Goal: Task Accomplishment & Management: Complete application form

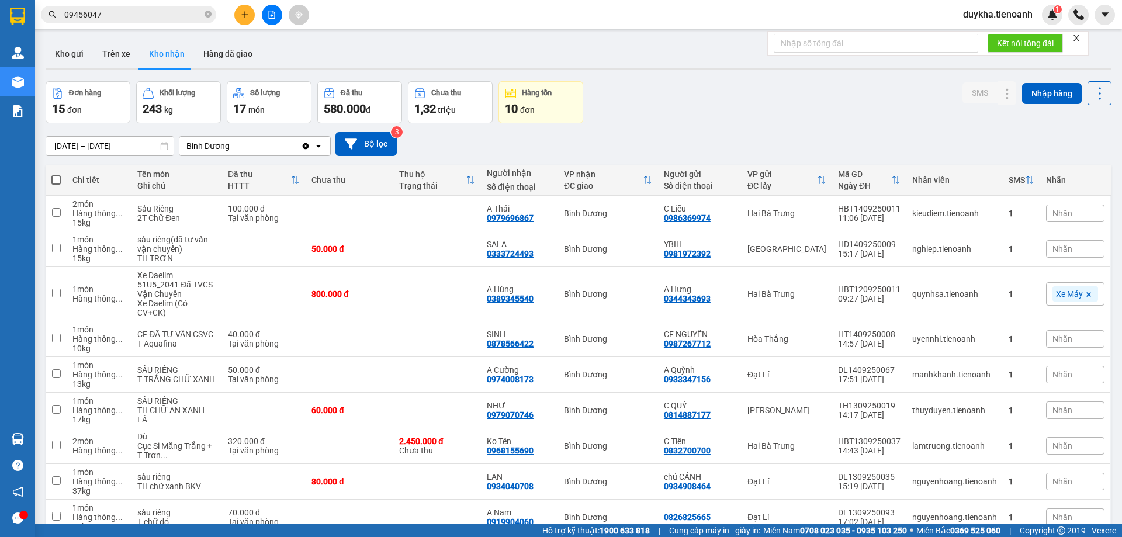
click at [234, 19] on div at bounding box center [272, 15] width 88 height 20
click at [240, 20] on button at bounding box center [244, 15] width 20 height 20
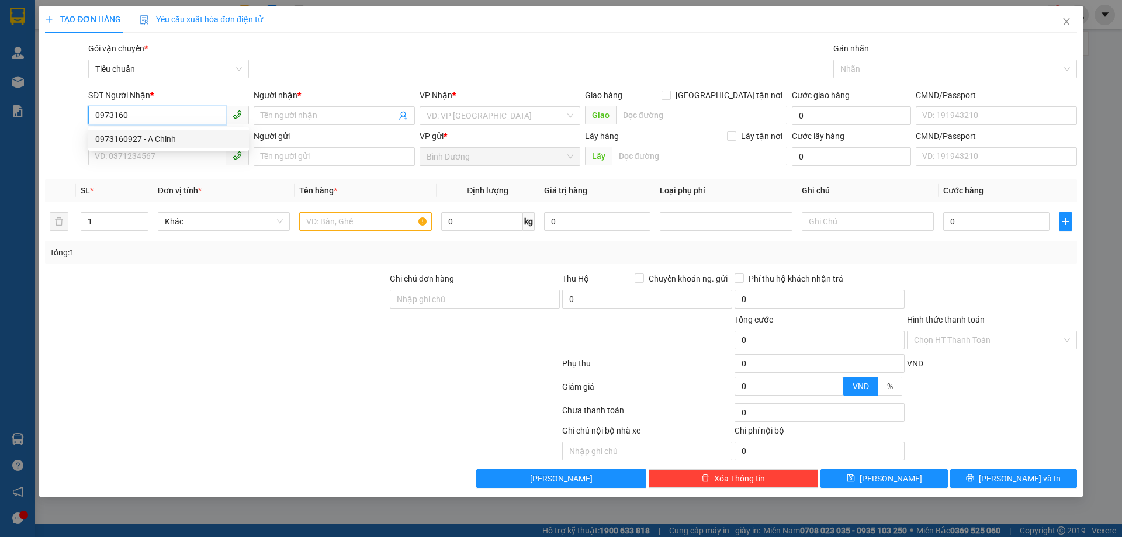
click at [213, 137] on div "0973160927 - A Chinh" at bounding box center [168, 139] width 147 height 13
type input "0973160927"
type input "A Chinh"
type input "0973160927"
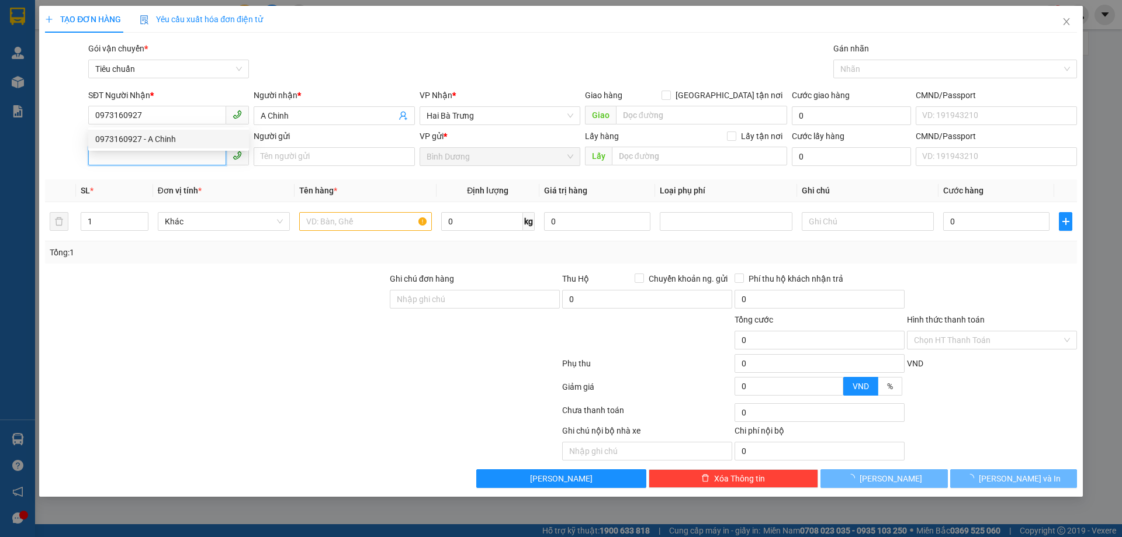
click at [192, 159] on input "SĐT Người Gửi" at bounding box center [157, 156] width 138 height 19
type input "30.000"
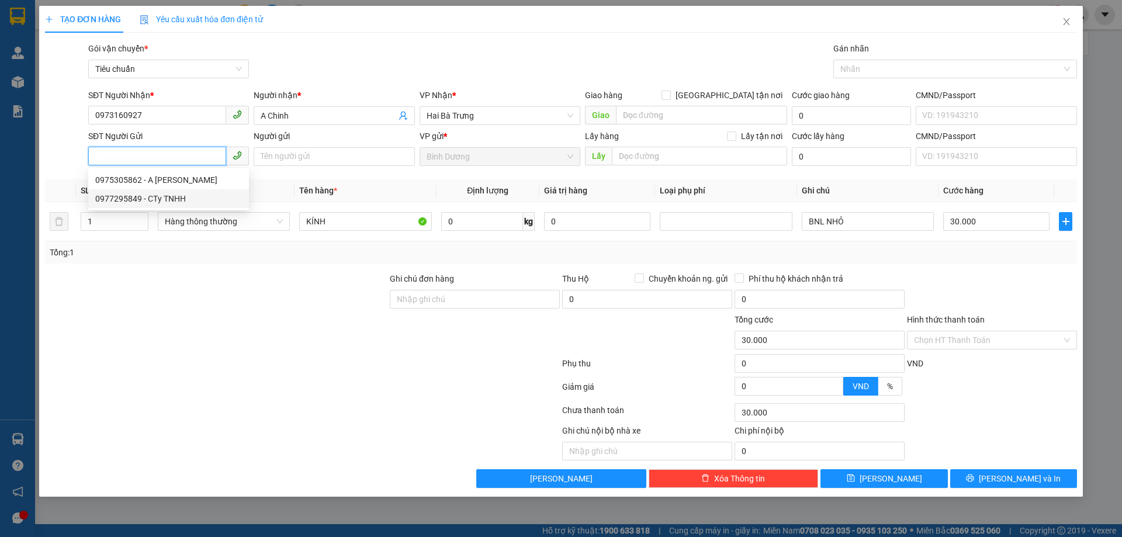
click at [171, 200] on div "0977295849 - CTy TNHH" at bounding box center [168, 198] width 147 height 13
type input "0977295849"
type input "CTy TNHH"
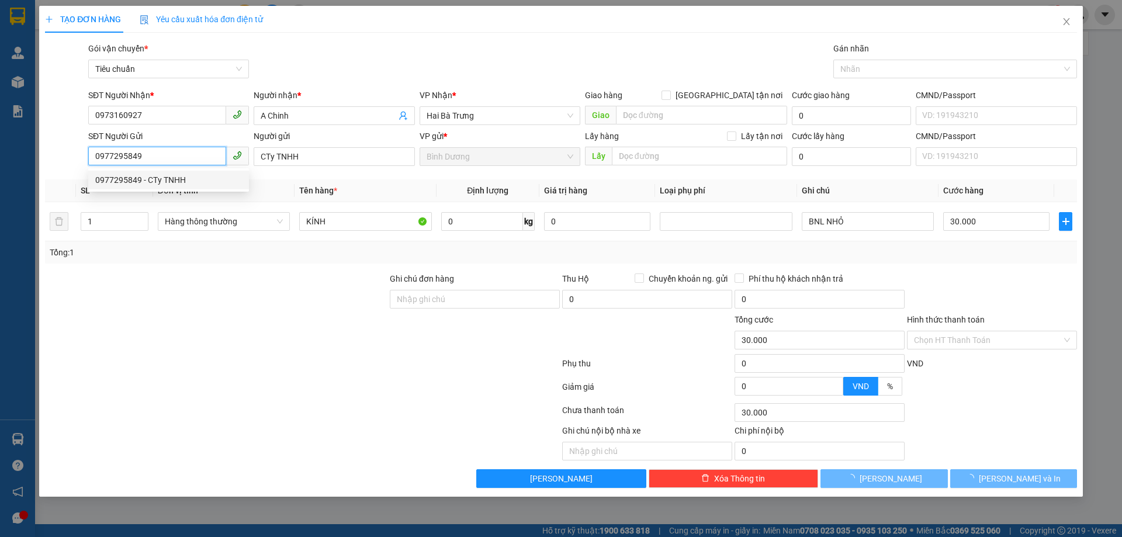
type input "40.000"
click at [348, 275] on div at bounding box center [216, 292] width 345 height 41
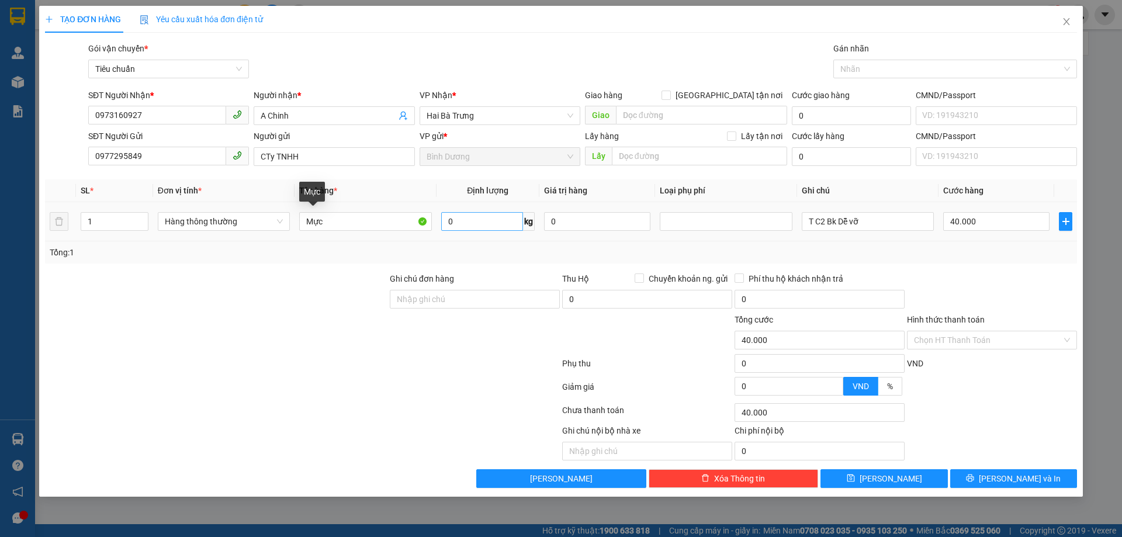
drag, startPoint x: 437, startPoint y: 222, endPoint x: 445, endPoint y: 220, distance: 8.4
click at [441, 221] on td "0 kg" at bounding box center [488, 221] width 103 height 39
click at [448, 220] on input "0" at bounding box center [482, 221] width 82 height 19
type input "7"
click at [530, 261] on div "Tổng: 1" at bounding box center [561, 252] width 1032 height 22
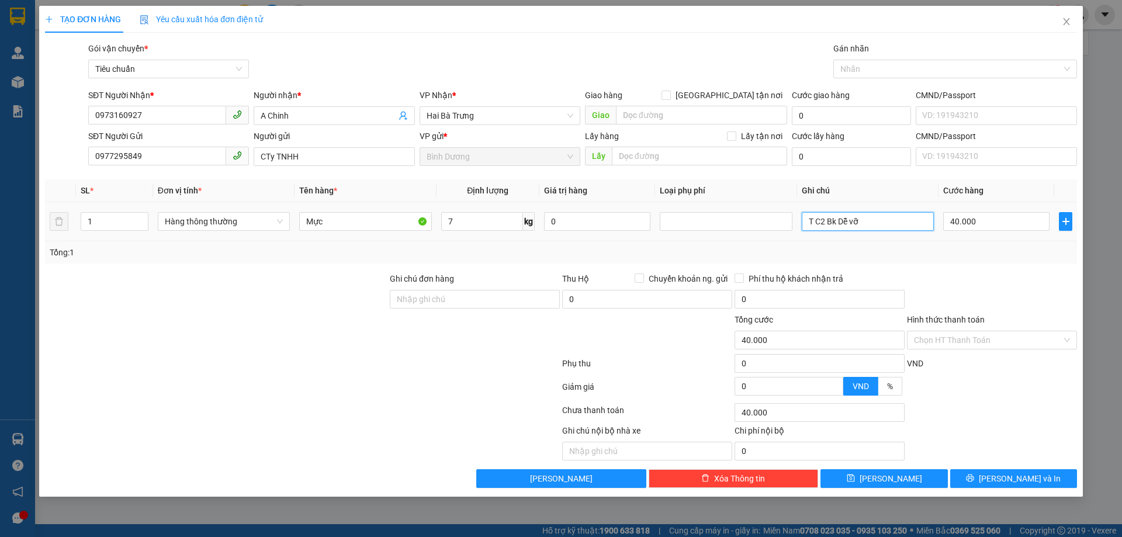
drag, startPoint x: 885, startPoint y: 225, endPoint x: 635, endPoint y: 192, distance: 252.3
click at [635, 192] on table "SL * Đơn vị tính * Tên hàng * Định lượng Giá trị hàng Loại phụ phí Ghi chú Cước…" at bounding box center [561, 210] width 1032 height 62
type input "T BK Dễ Vỡ"
click at [1013, 392] on div at bounding box center [992, 390] width 172 height 20
click at [1004, 482] on span "[PERSON_NAME] và In" at bounding box center [1020, 478] width 82 height 13
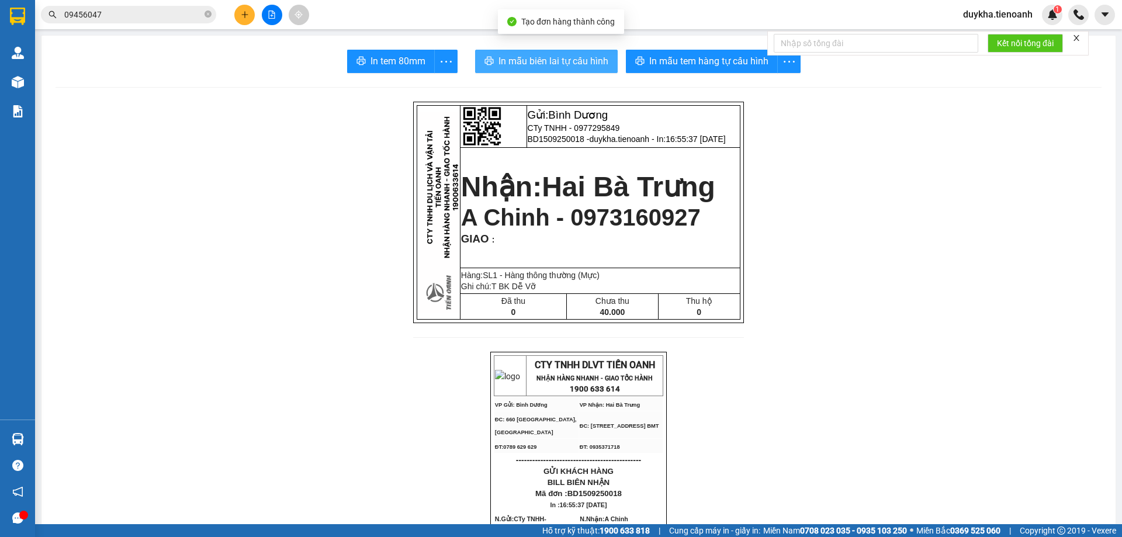
click at [590, 68] on span "In mẫu biên lai tự cấu hình" at bounding box center [554, 61] width 110 height 15
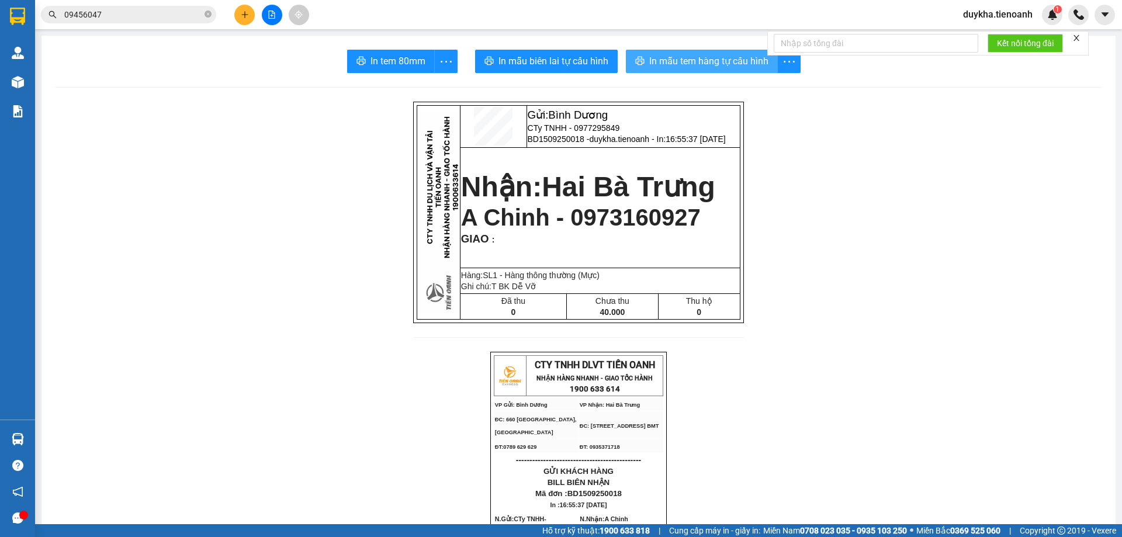
click at [660, 56] on span "In mẫu tem hàng tự cấu hình" at bounding box center [708, 61] width 119 height 15
click at [241, 14] on icon "plus" at bounding box center [245, 15] width 8 height 8
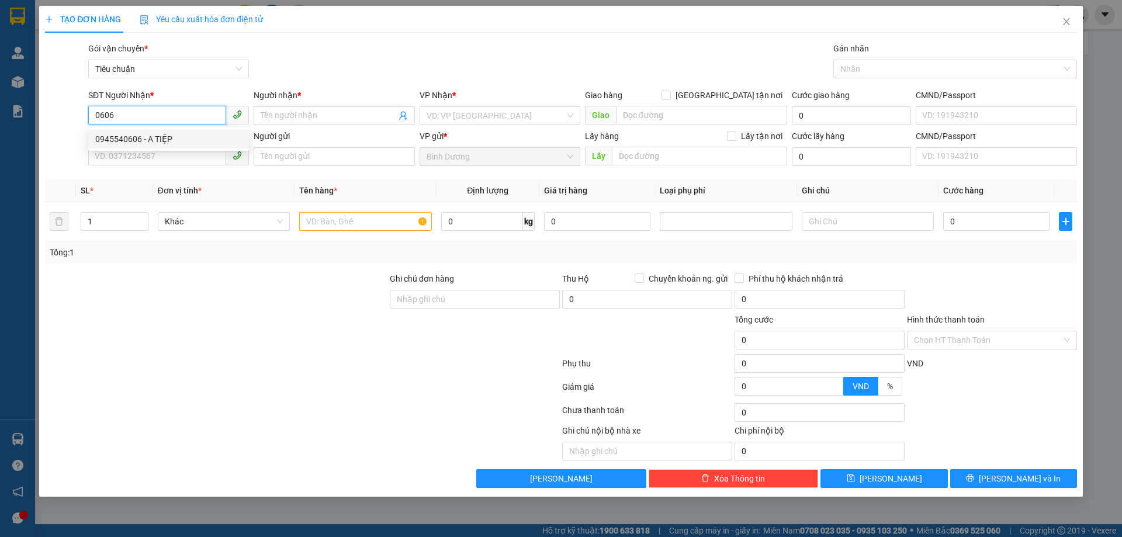
click at [176, 139] on div "0945540606 - A TIỆP" at bounding box center [168, 139] width 147 height 13
type input "0945540606"
type input "A TIỆP"
type input "0945540606"
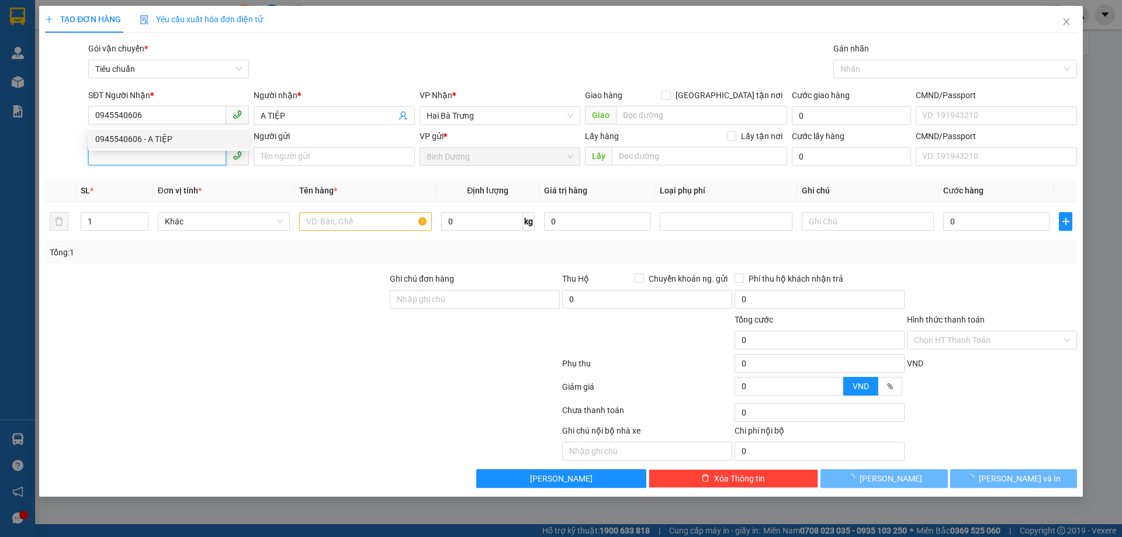
type input "90.000"
click at [157, 154] on input "SĐT Người Gửi" at bounding box center [157, 156] width 138 height 19
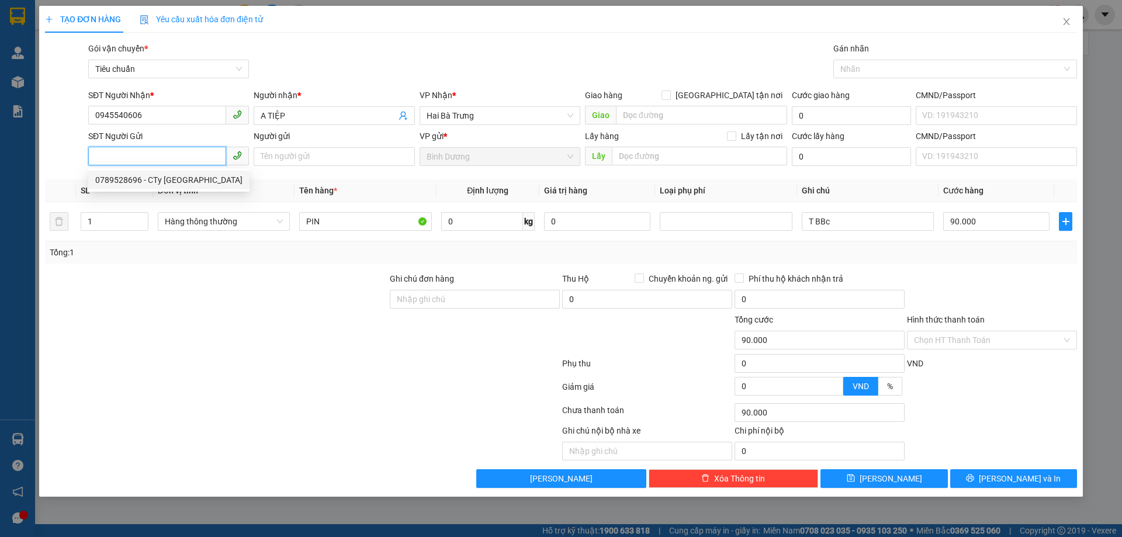
click at [160, 185] on div "0789528696 - CTy [GEOGRAPHIC_DATA]" at bounding box center [168, 180] width 147 height 13
type input "0789528696"
type input "CTy Đan Khuê"
click at [200, 336] on div at bounding box center [216, 333] width 345 height 41
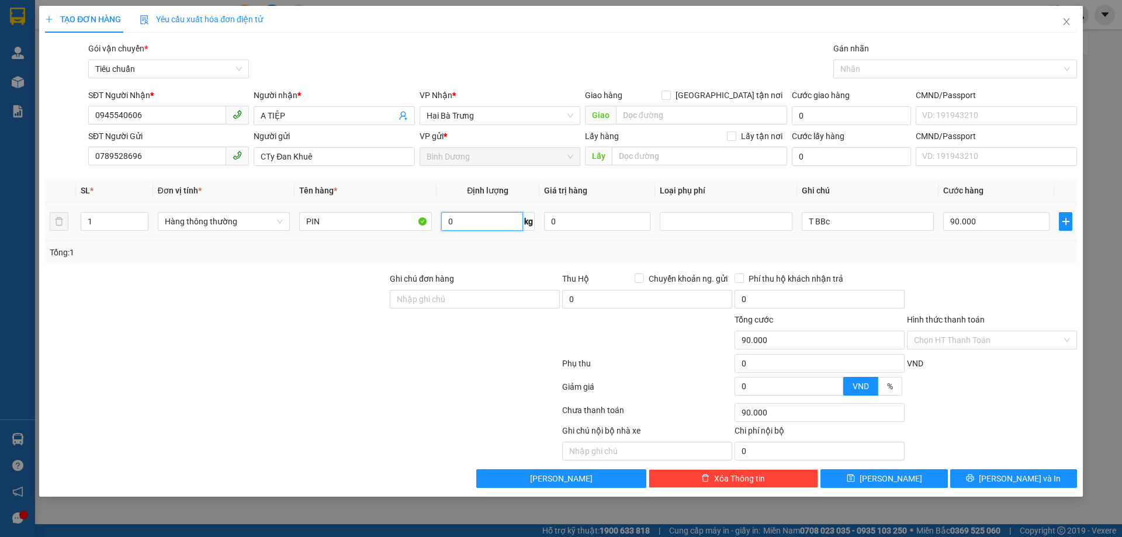
click at [487, 228] on input "0" at bounding box center [482, 221] width 82 height 19
type input "140"
click at [489, 240] on td "140 kg" at bounding box center [488, 221] width 103 height 39
type input "194.800"
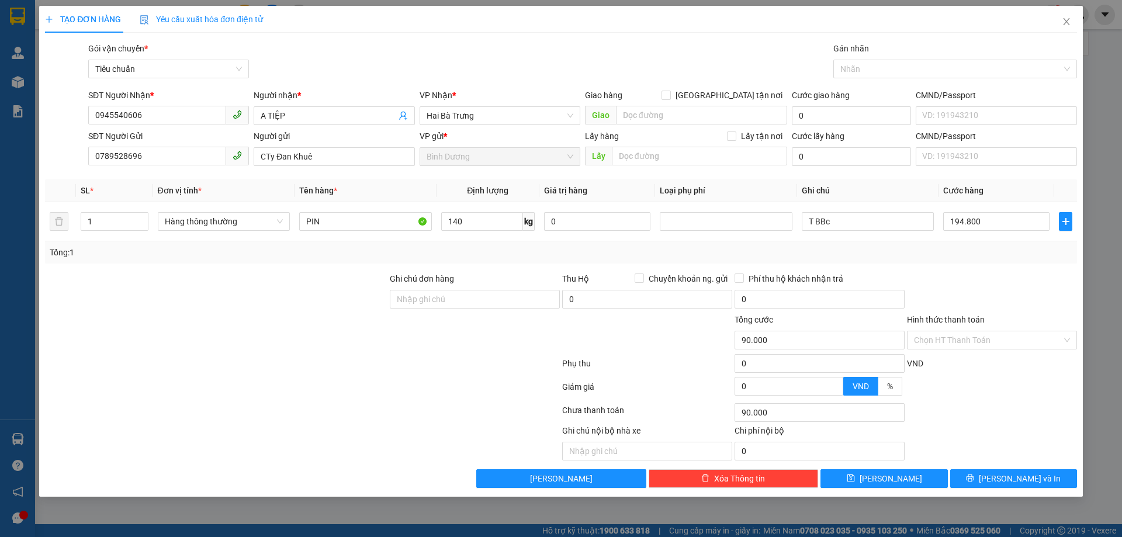
type input "194.800"
type input "0"
click at [113, 225] on input "1" at bounding box center [114, 222] width 67 height 18
type input "0"
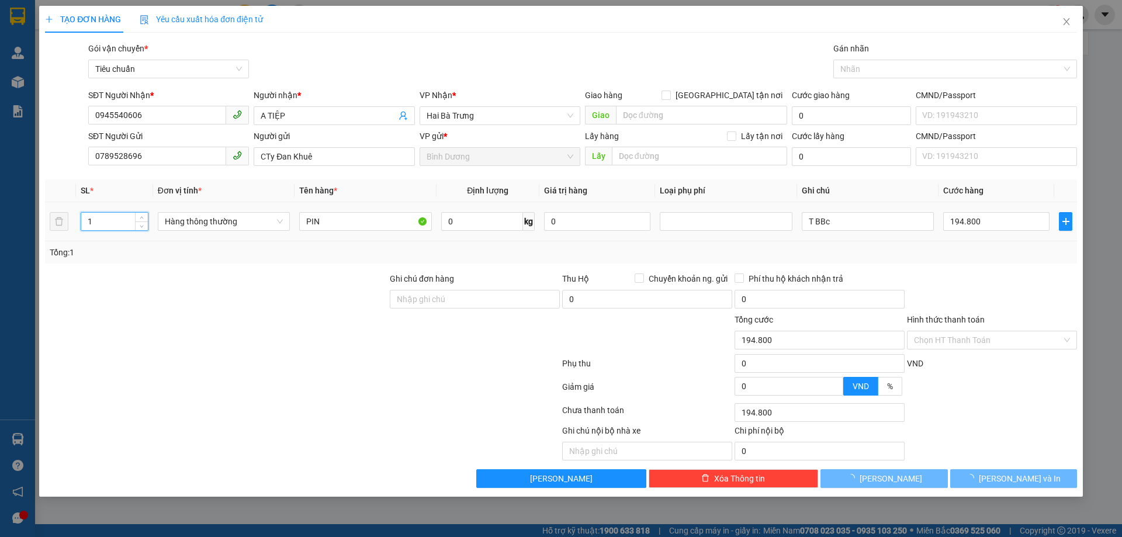
type input "0"
click at [102, 229] on input "number" at bounding box center [114, 222] width 67 height 18
type input "11"
click at [139, 325] on div at bounding box center [216, 333] width 345 height 41
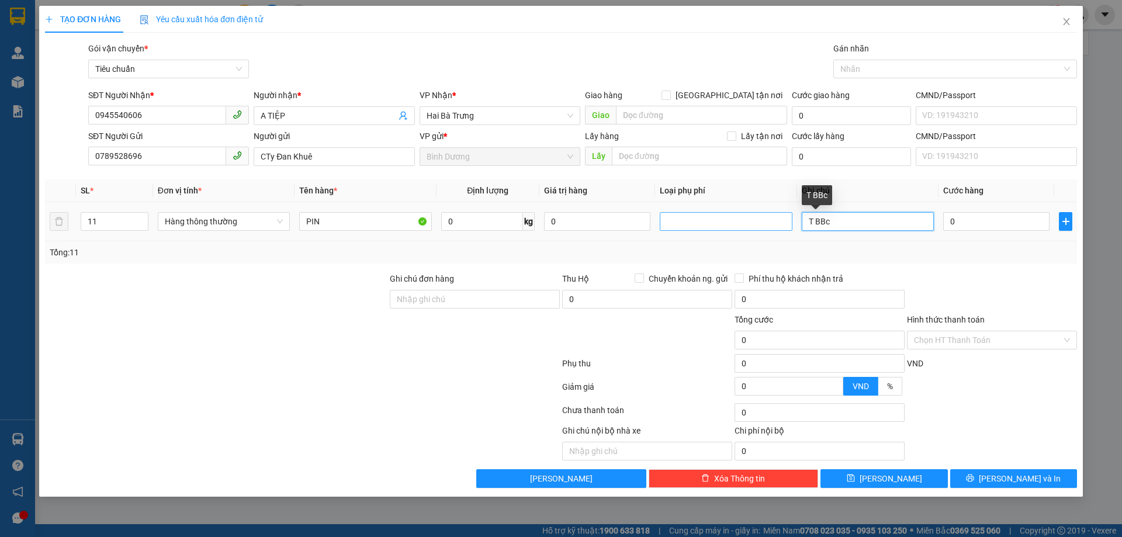
drag, startPoint x: 842, startPoint y: 223, endPoint x: 727, endPoint y: 227, distance: 114.6
click at [727, 227] on tr "11 Hàng thông thường PIN 0 kg 0 T BBc 0" at bounding box center [561, 221] width 1032 height 39
type input "K"
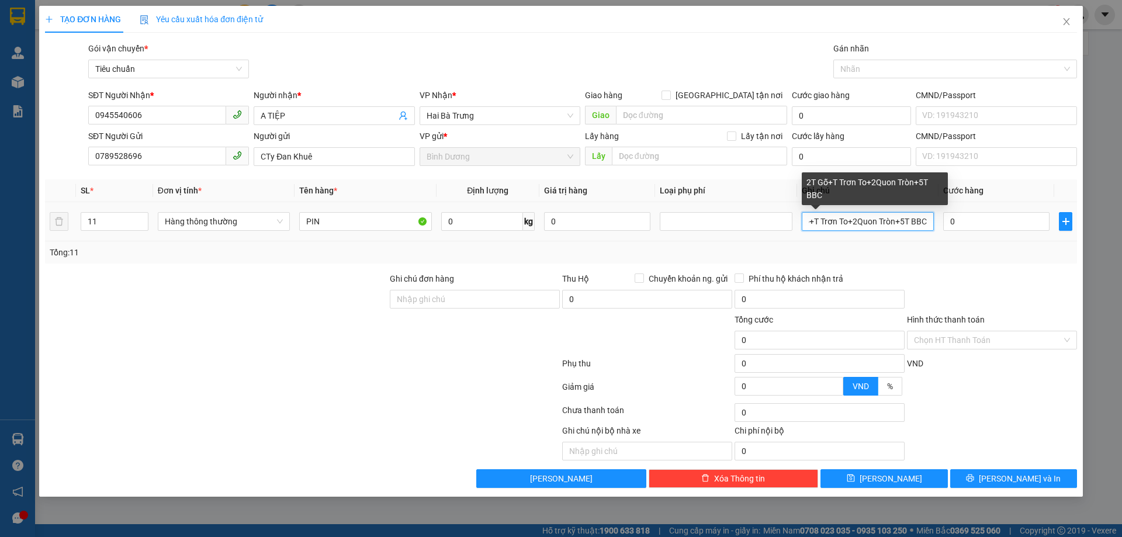
click at [908, 220] on input "2T Gỗ+T Trơn To+2Quon Tròn+5T BBC" at bounding box center [868, 221] width 132 height 19
type input "2T Gỗ+T Trơn To+2Quon Tròn+6T BBC"
click at [930, 237] on td "2T Gỗ+T Trơn To+2Quon Tròn+6T BBC" at bounding box center [867, 221] width 141 height 39
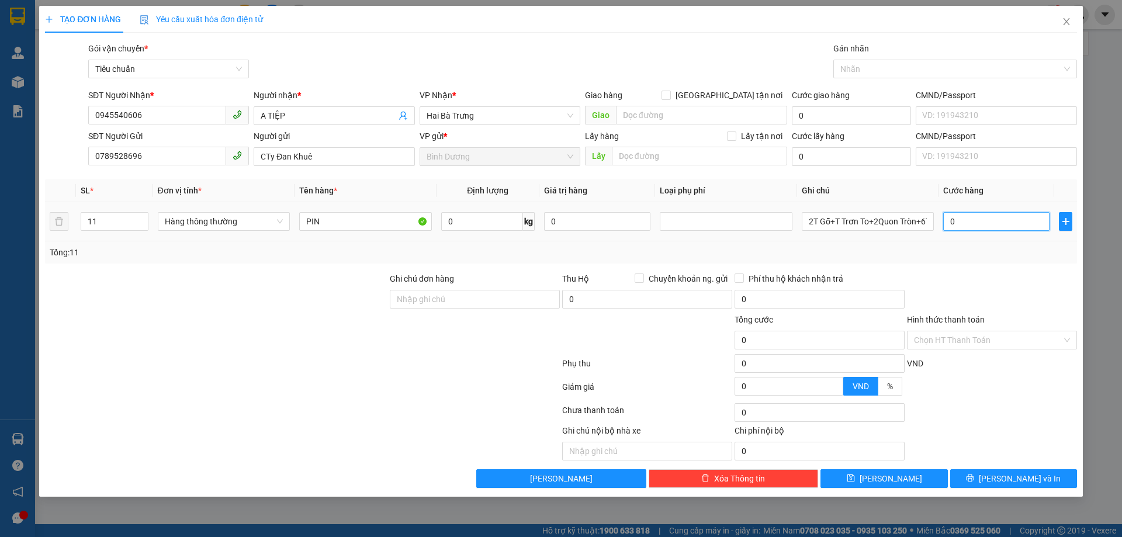
click at [974, 219] on input "0" at bounding box center [996, 221] width 106 height 19
click at [979, 223] on input "0" at bounding box center [996, 221] width 106 height 19
type input "1"
type input "01"
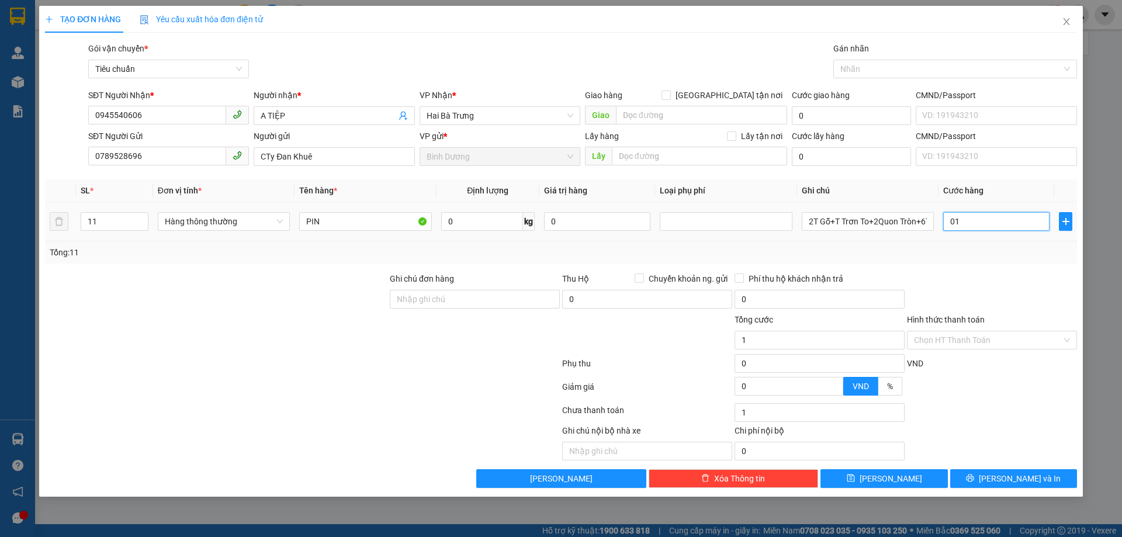
type input "13"
type input "013"
type input "137"
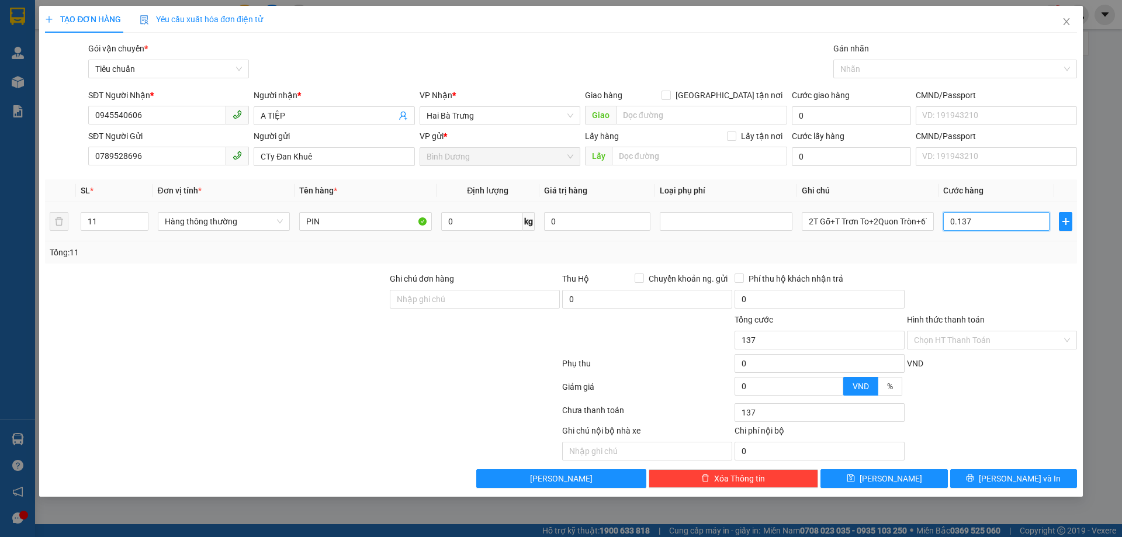
type input "01.370"
type input "1.370"
type input "01.370"
type input "1.370.000"
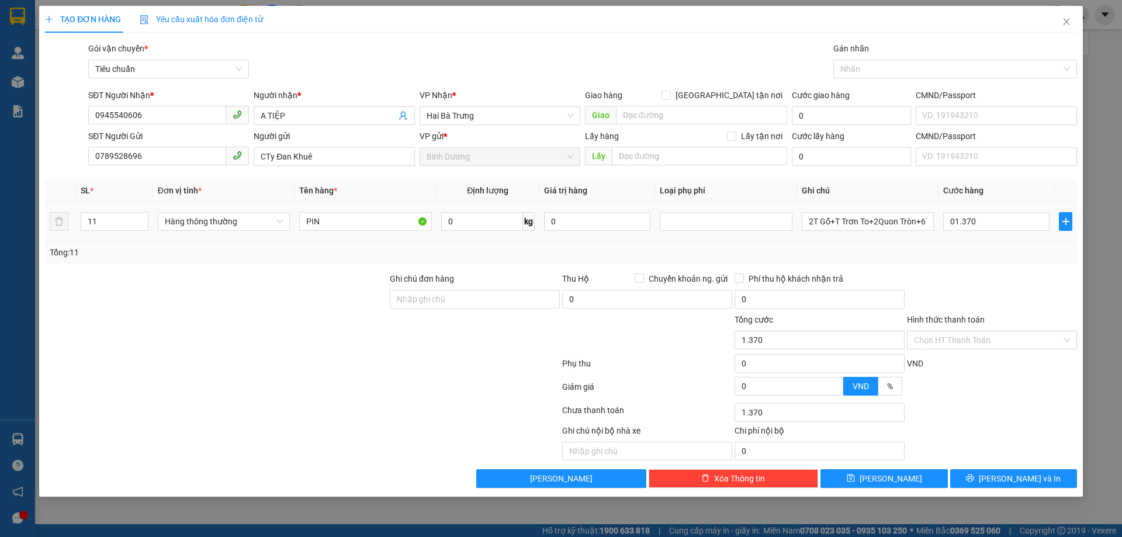
type input "1.370.000"
click at [981, 254] on div "Tổng: 11" at bounding box center [561, 252] width 1023 height 13
click at [1003, 483] on button "[PERSON_NAME] và In" at bounding box center [1013, 478] width 127 height 19
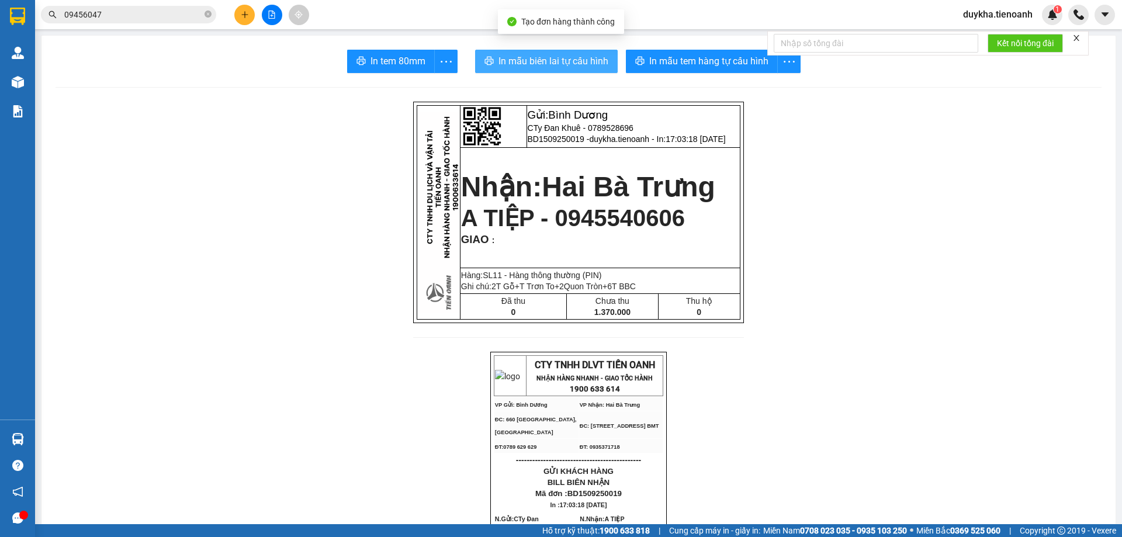
drag, startPoint x: 513, startPoint y: 81, endPoint x: 525, endPoint y: 67, distance: 18.6
click at [525, 67] on span "In mẫu biên lai tự cấu hình" at bounding box center [554, 61] width 110 height 15
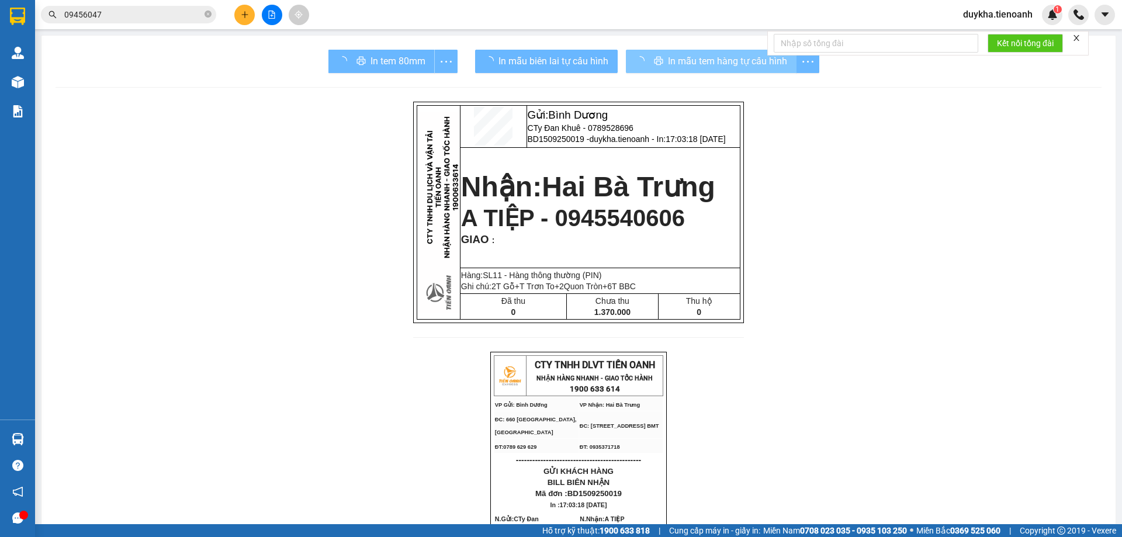
click at [668, 65] on span "In mẫu tem hàng tự cấu hình" at bounding box center [727, 61] width 119 height 15
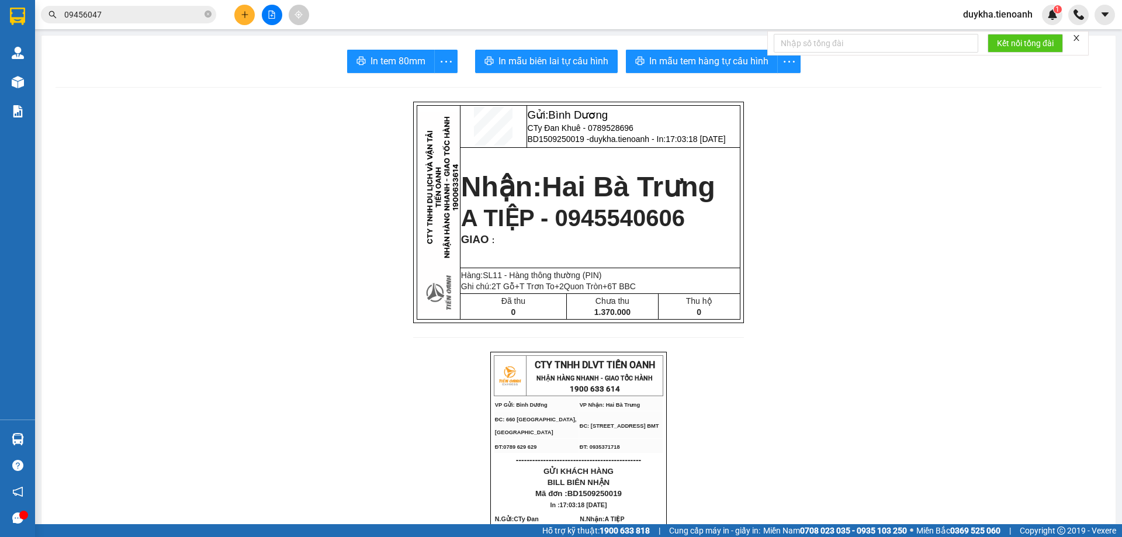
click at [247, 20] on button at bounding box center [244, 15] width 20 height 20
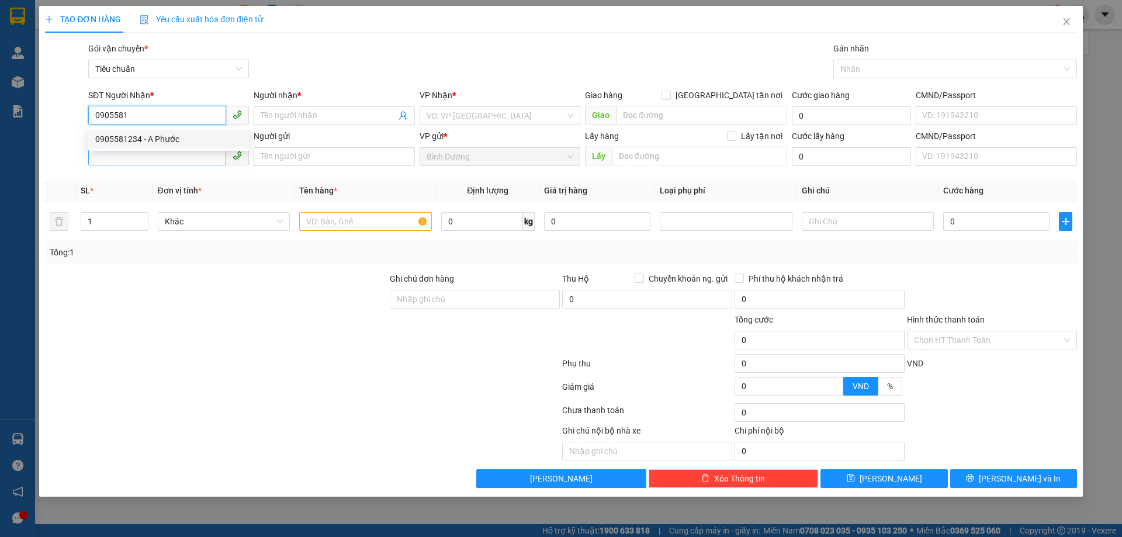
click at [159, 141] on div "0905581234 - A Phước" at bounding box center [168, 139] width 147 height 13
type input "0905581234"
type input "A Phước"
type input "260.000"
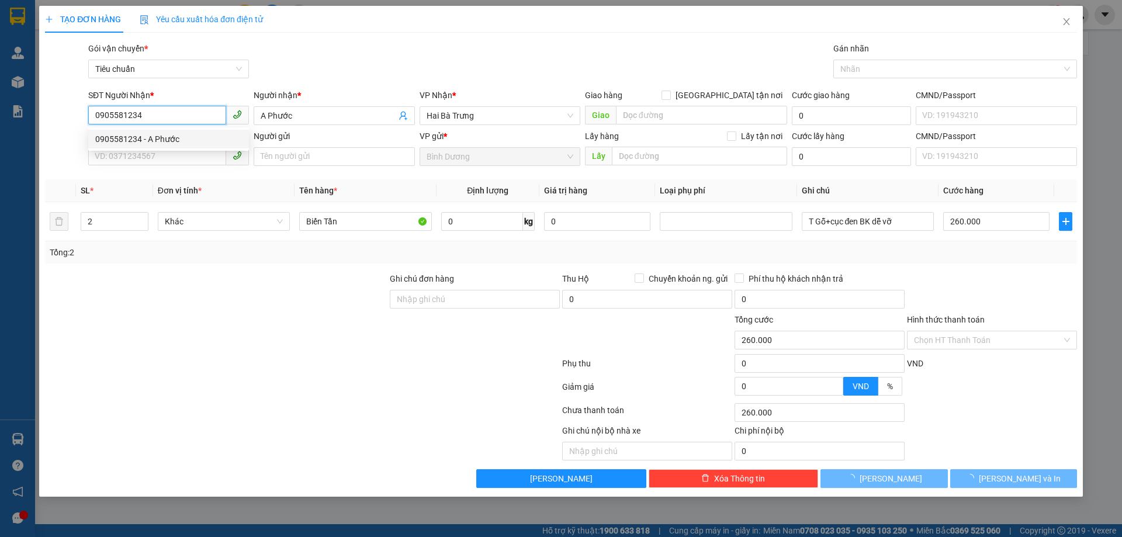
type input "0905581234"
click at [165, 164] on input "SĐT Người Gửi" at bounding box center [157, 156] width 138 height 19
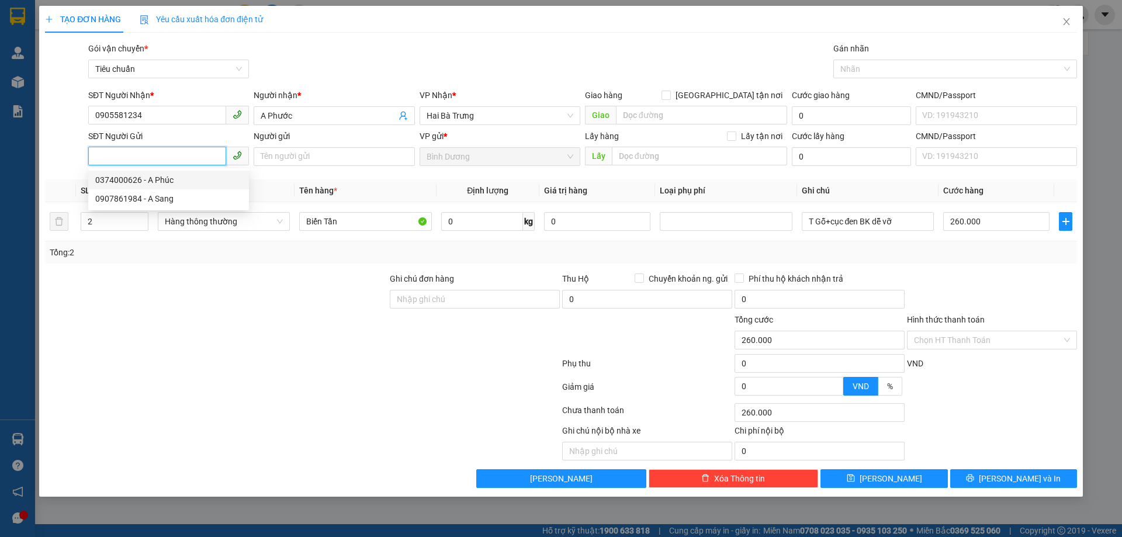
drag, startPoint x: 159, startPoint y: 178, endPoint x: 189, endPoint y: 331, distance: 156.0
click at [159, 178] on div "0374000626 - A Phúc" at bounding box center [168, 180] width 147 height 13
type input "0374000626"
type input "A [DEMOGRAPHIC_DATA]"
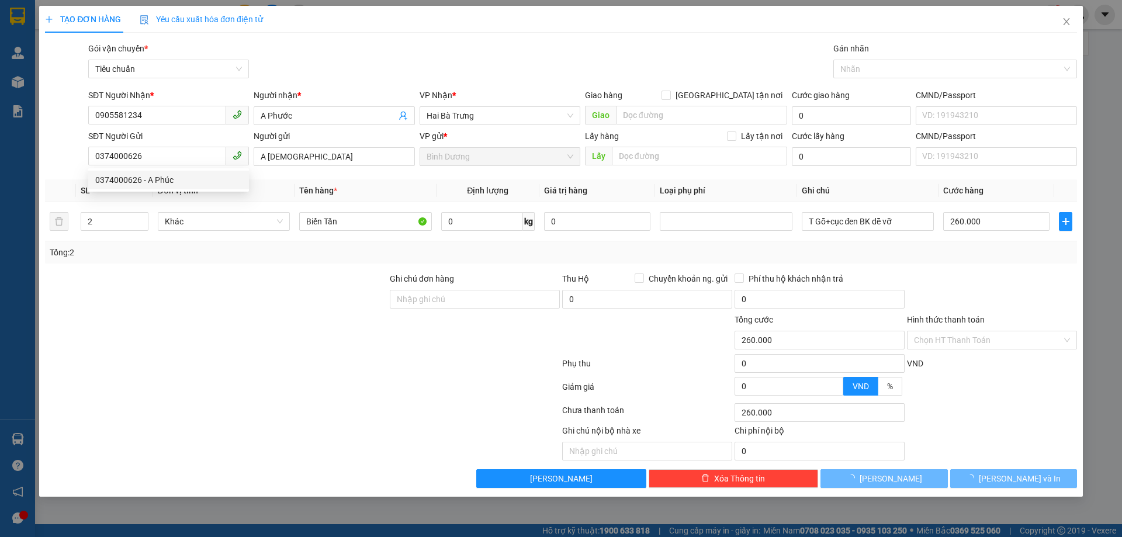
click at [189, 331] on div at bounding box center [216, 333] width 345 height 41
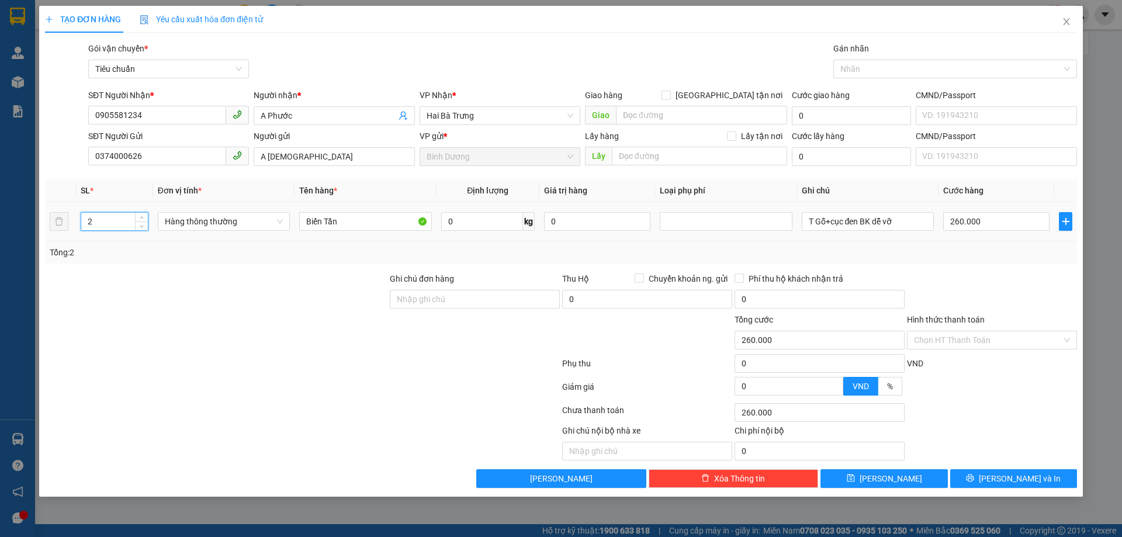
click at [112, 221] on input "2" at bounding box center [114, 222] width 67 height 18
click at [249, 354] on div at bounding box center [302, 365] width 517 height 23
type input "0"
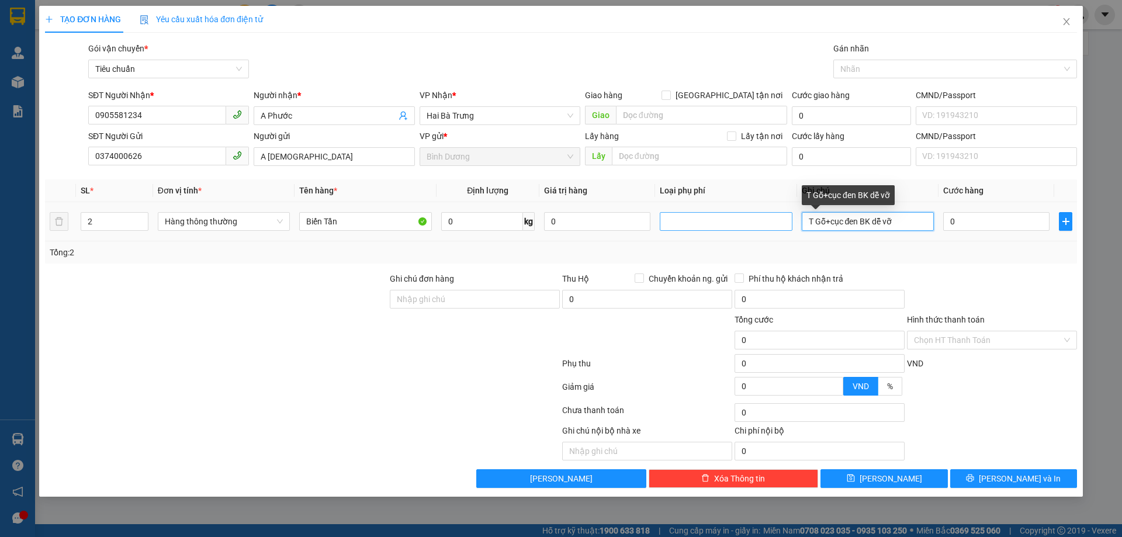
drag, startPoint x: 900, startPoint y: 226, endPoint x: 746, endPoint y: 216, distance: 154.6
click at [746, 216] on tr "2 Hàng thông thường Biến Tần 0 kg 0 T Gỗ+cục đen BK dễ vỡ 0" at bounding box center [561, 221] width 1032 height 39
type input "2"
click at [832, 220] on input "T" at bounding box center [868, 221] width 132 height 19
type input "T Đen+T Đen Bk Dễ Vỡ"
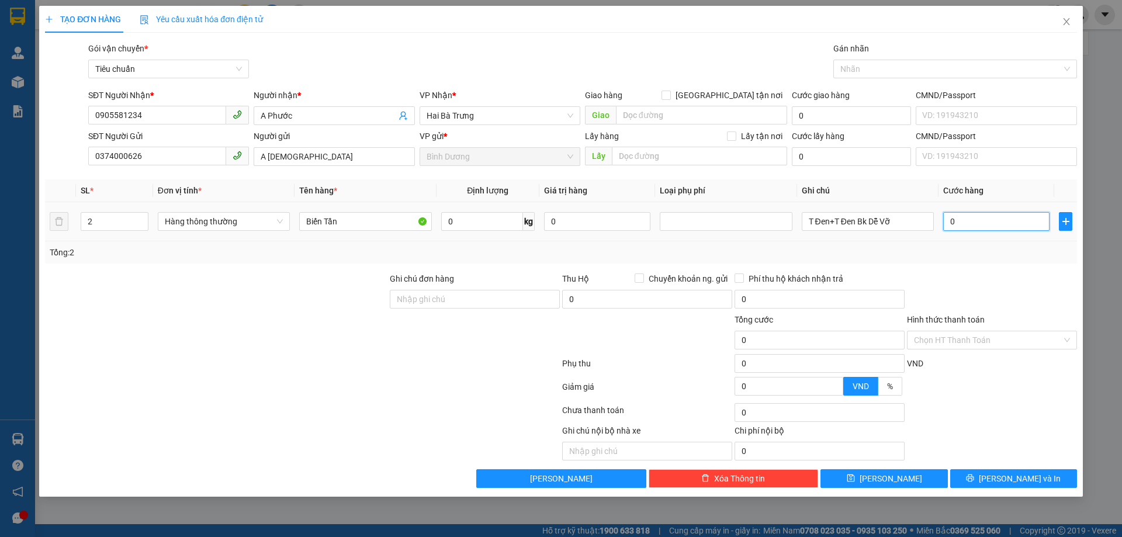
click at [977, 224] on input "0" at bounding box center [996, 221] width 106 height 19
click at [446, 220] on input "0" at bounding box center [482, 221] width 82 height 19
click at [940, 255] on div "Tổng: 2" at bounding box center [561, 252] width 1023 height 13
click at [954, 227] on input "0" at bounding box center [996, 221] width 106 height 19
type input "1"
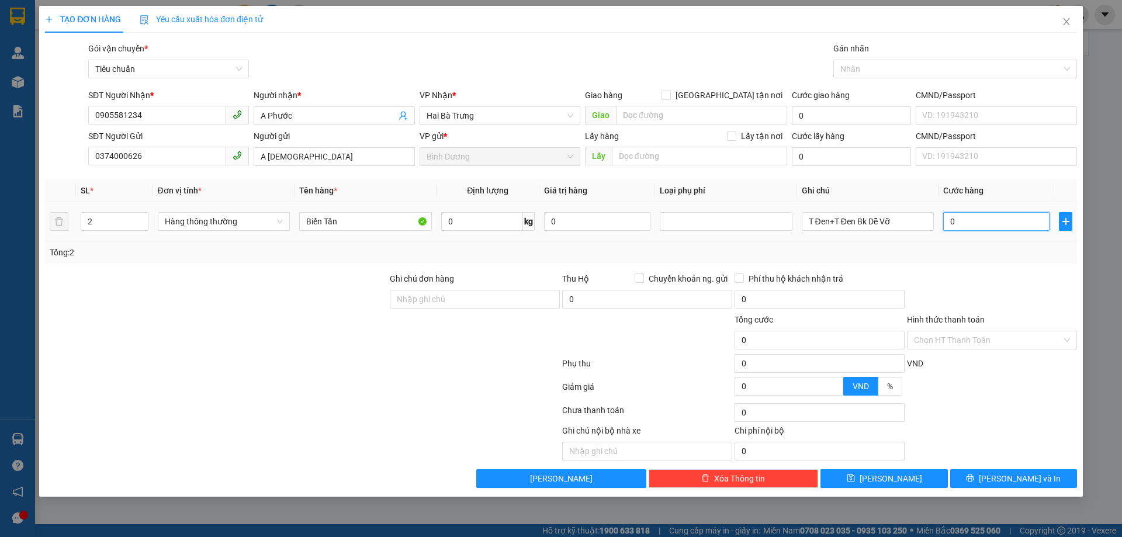
type input "1"
type input "12"
type input "120"
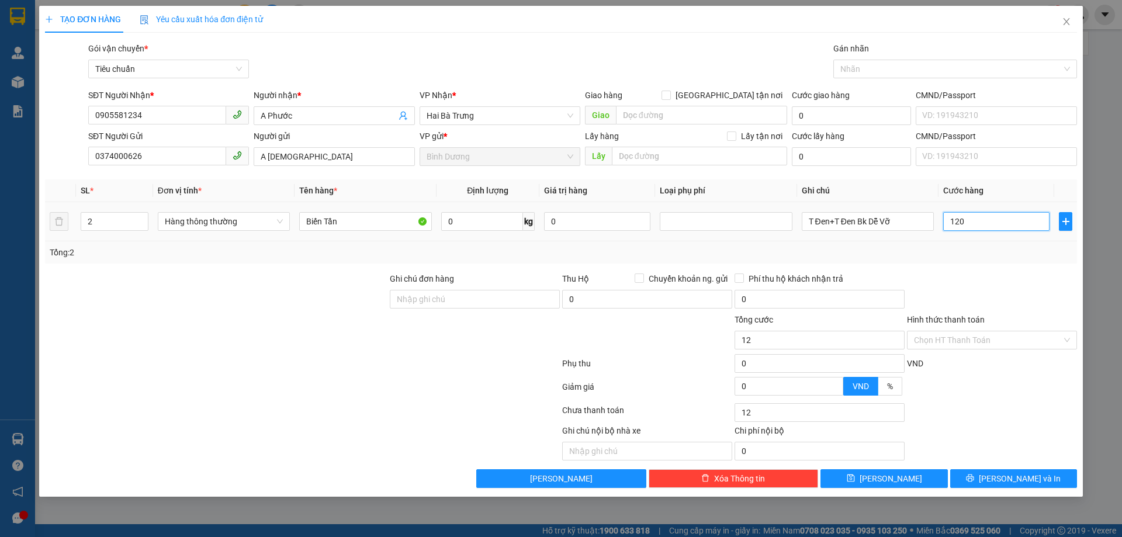
type input "120"
type input "120.000"
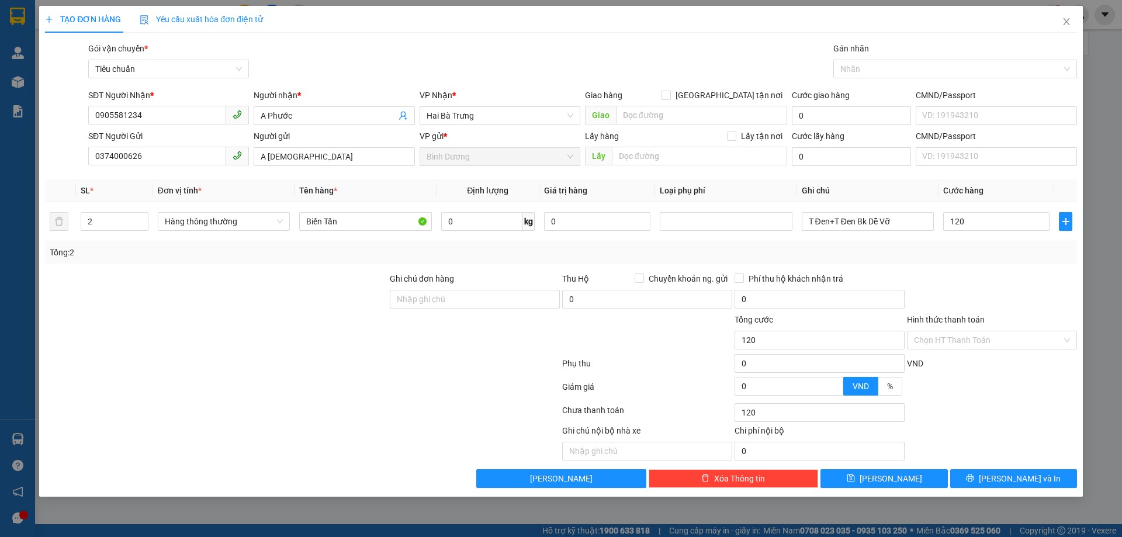
type input "120.000"
click at [957, 255] on div "Tổng: 2" at bounding box center [561, 252] width 1023 height 13
click at [957, 340] on input "Hình thức thanh toán" at bounding box center [988, 340] width 148 height 18
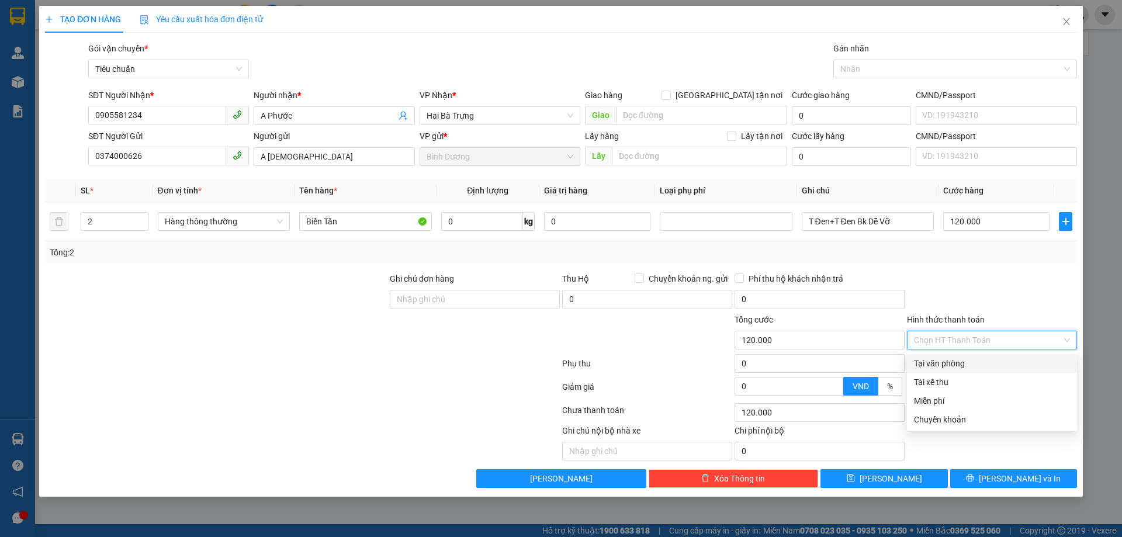
click at [952, 365] on div "Tại văn phòng" at bounding box center [992, 363] width 156 height 13
type input "0"
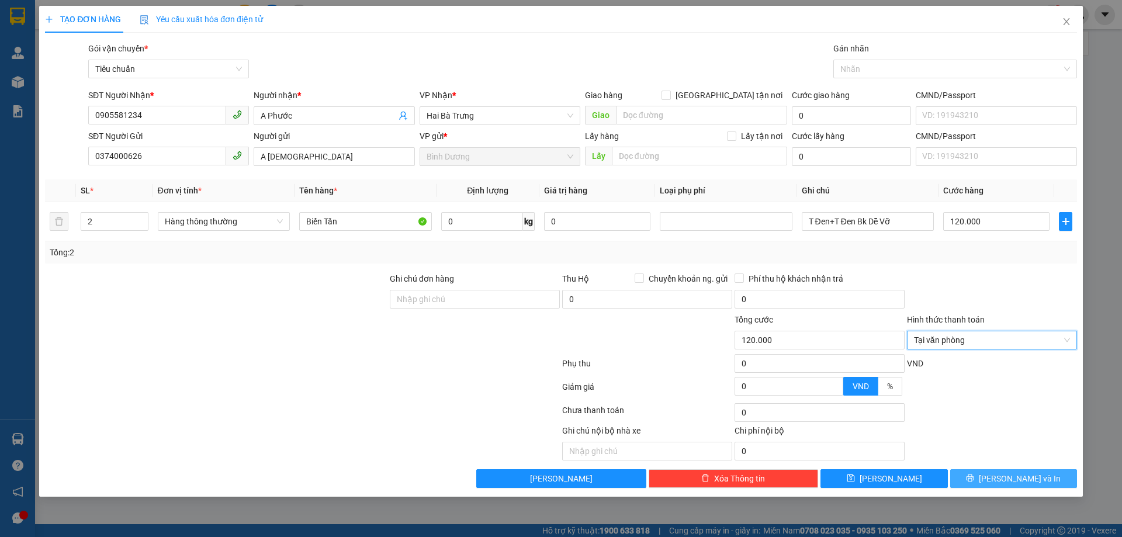
click at [979, 481] on button "[PERSON_NAME] và In" at bounding box center [1013, 478] width 127 height 19
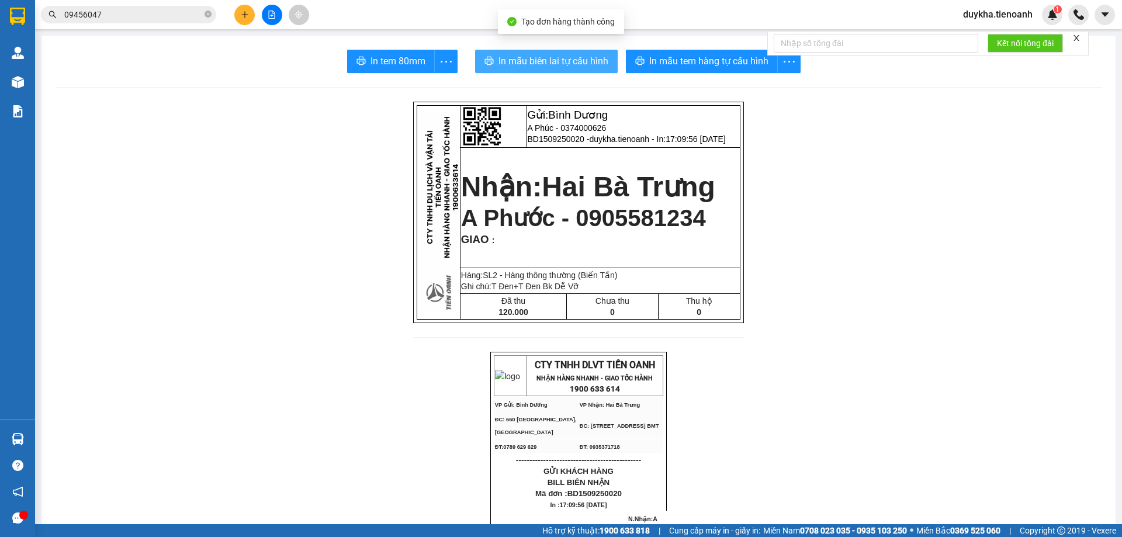
click at [612, 70] on button "In mẫu biên lai tự cấu hình" at bounding box center [546, 61] width 143 height 23
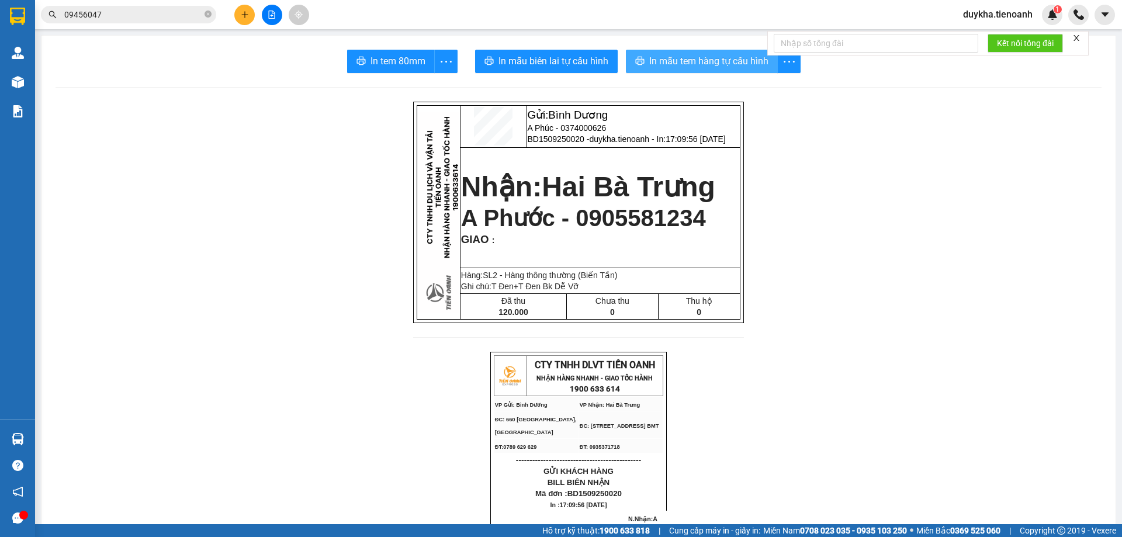
click at [683, 71] on button "In mẫu tem hàng tự cấu hình" at bounding box center [702, 61] width 152 height 23
drag, startPoint x: 229, startPoint y: 18, endPoint x: 251, endPoint y: 20, distance: 21.7
click at [231, 18] on div at bounding box center [272, 15] width 88 height 20
click at [251, 20] on button at bounding box center [244, 15] width 20 height 20
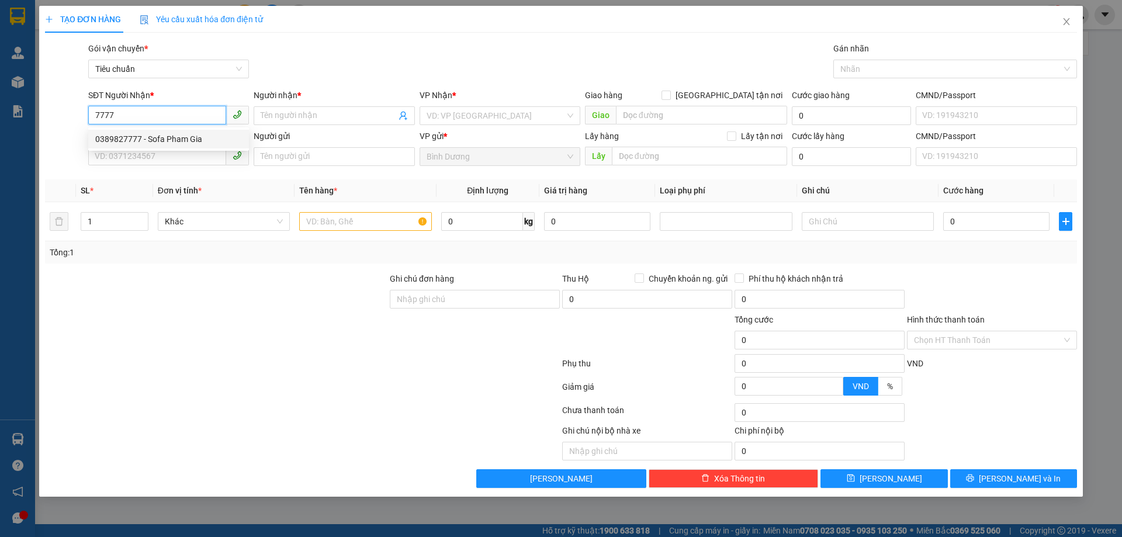
click at [199, 140] on div "0389827777 - Sofa Pham Gia" at bounding box center [168, 139] width 147 height 13
type input "0389827777"
type input "Sofa Pham Gia"
type input "40.000"
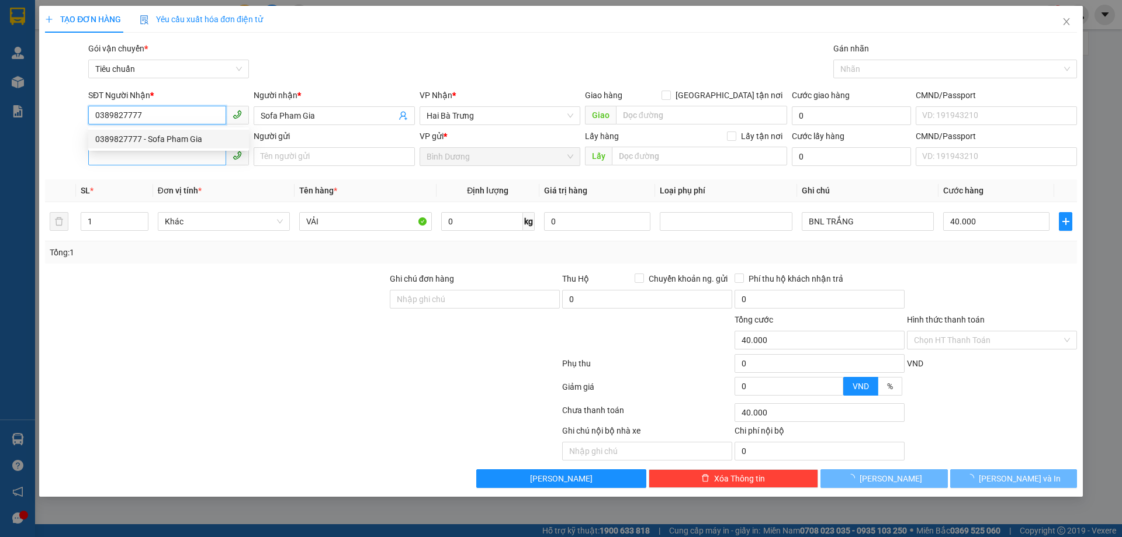
type input "0389827777"
click at [174, 156] on input "SĐT Người Gửi" at bounding box center [157, 156] width 138 height 19
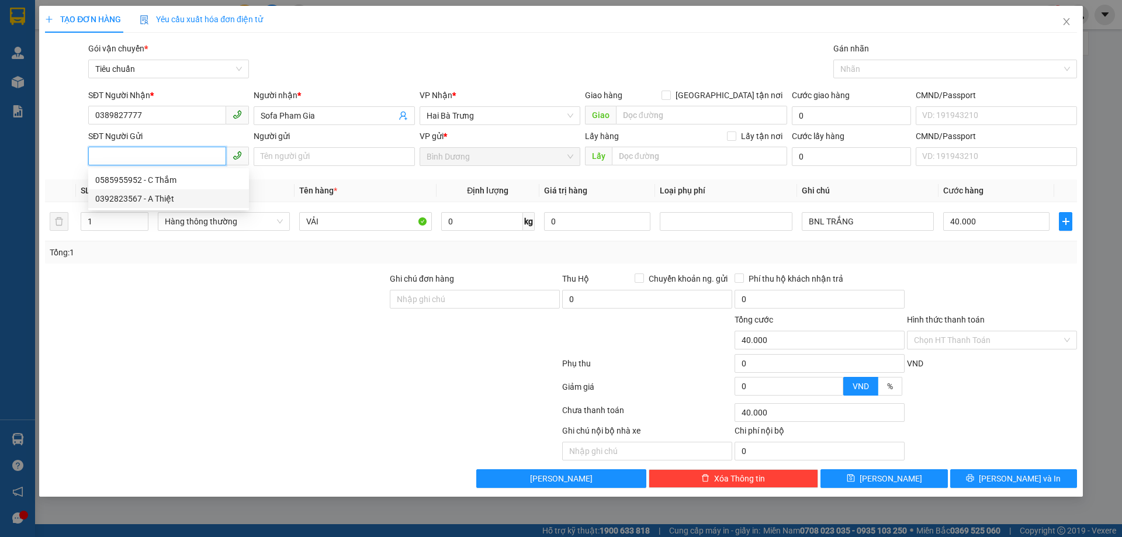
click at [155, 195] on div "0392823567 - A Thiệt" at bounding box center [168, 198] width 147 height 13
type input "0392823567"
type input "A Thiệt"
type input "205780205"
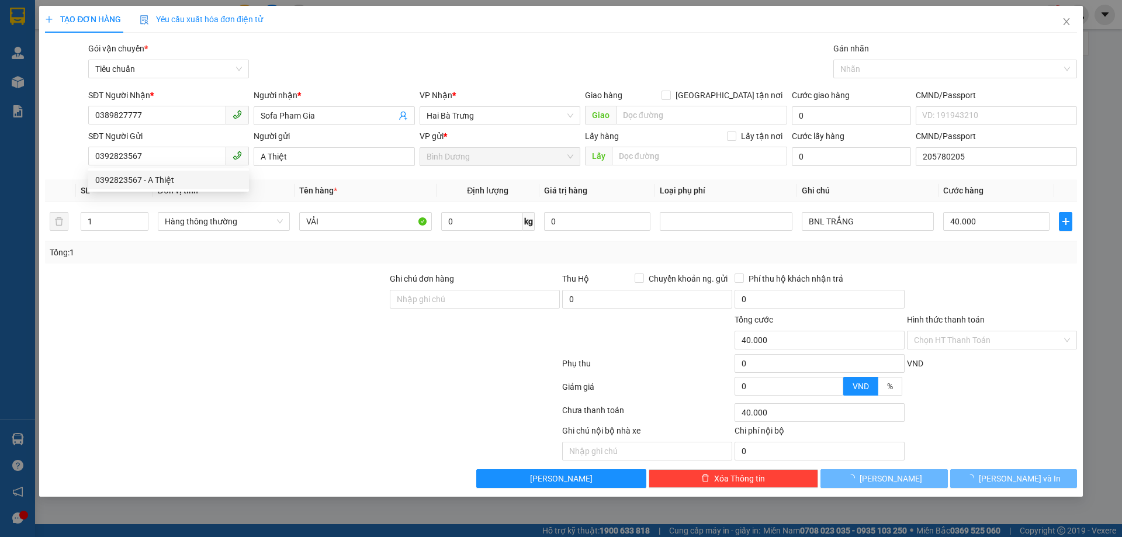
click at [187, 368] on div at bounding box center [302, 365] width 517 height 23
type input "660.000"
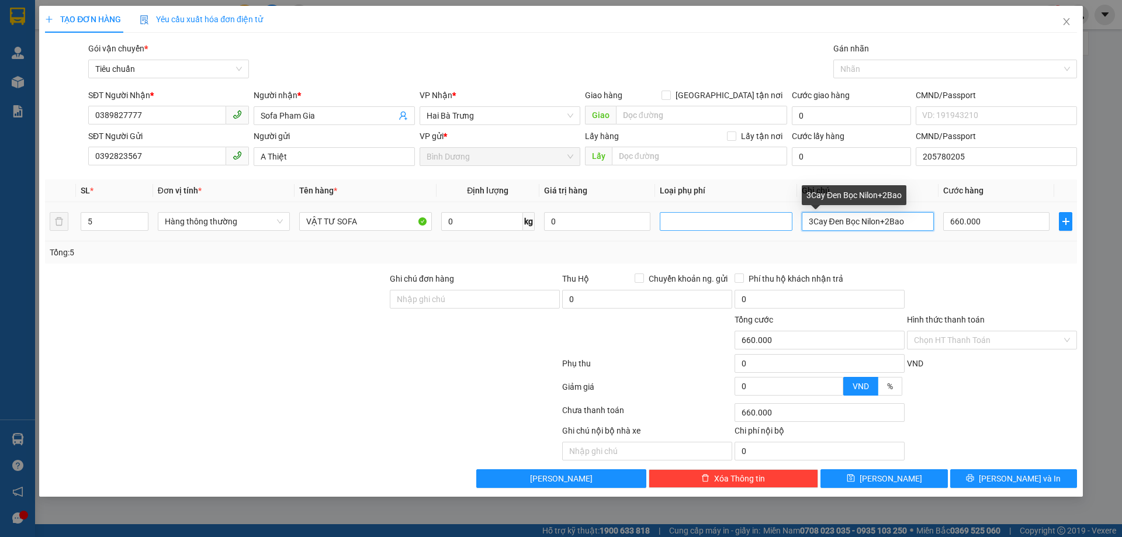
drag, startPoint x: 926, startPoint y: 219, endPoint x: 680, endPoint y: 213, distance: 245.5
click at [697, 213] on tr "5 Hàng thông thường VẬT TƯ SOFA 0 kg 0 3Cay Đen Bọc Nilon+2Bao 660.000" at bounding box center [561, 221] width 1032 height 39
type input "T Dẹp Chữ Đen Dài"
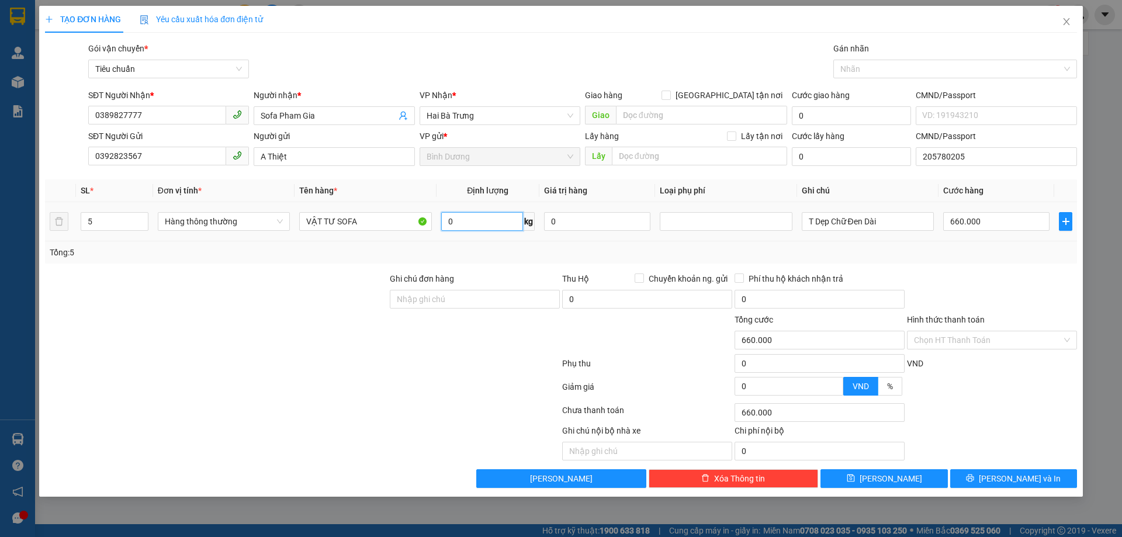
click at [489, 216] on input "0" at bounding box center [482, 221] width 82 height 19
type input "28"
click at [498, 254] on div "Tổng: 5" at bounding box center [561, 252] width 1023 height 13
type input "65.000"
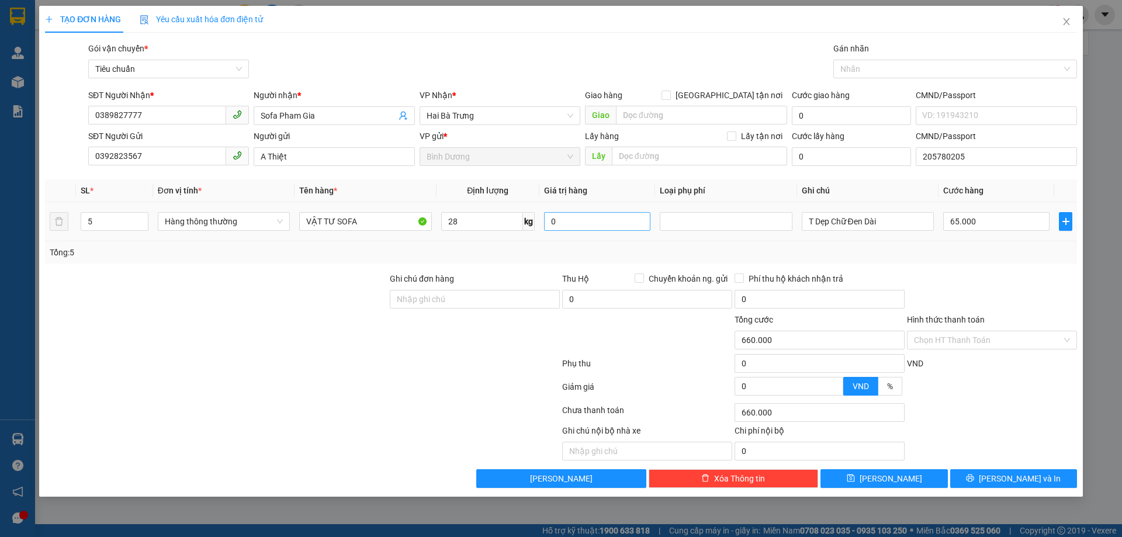
type input "65.000"
click at [112, 226] on input "5" at bounding box center [114, 222] width 67 height 18
click at [972, 229] on input "65.000" at bounding box center [996, 221] width 106 height 19
click at [979, 274] on div at bounding box center [992, 292] width 172 height 41
click at [974, 474] on icon "printer" at bounding box center [970, 478] width 8 height 8
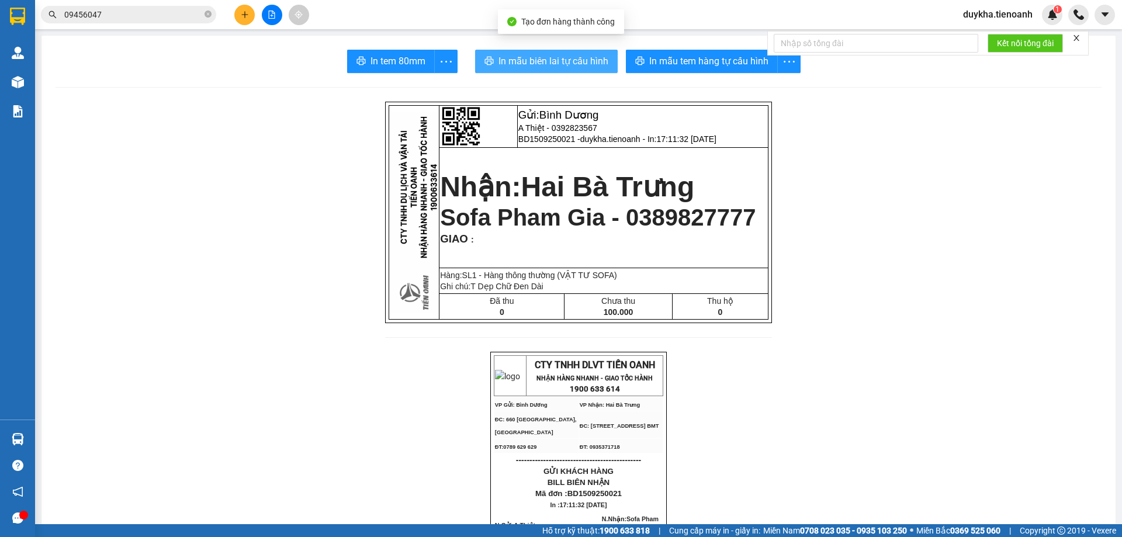
click at [556, 72] on button "In mẫu biên lai tự cấu hình" at bounding box center [546, 61] width 143 height 23
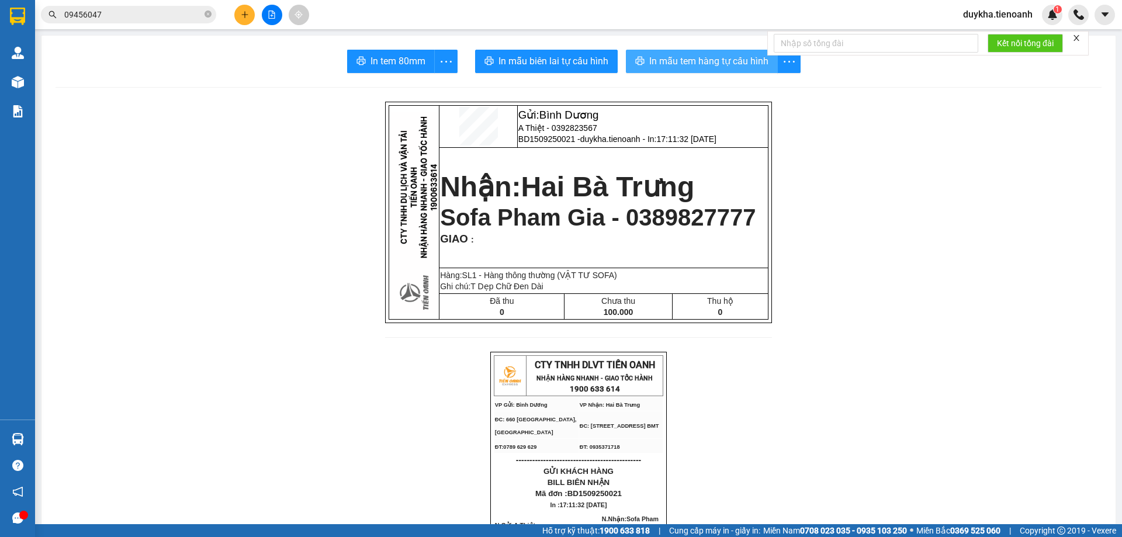
click at [668, 72] on button "In mẫu tem hàng tự cấu hình" at bounding box center [702, 61] width 152 height 23
click at [241, 13] on icon "plus" at bounding box center [245, 15] width 8 height 8
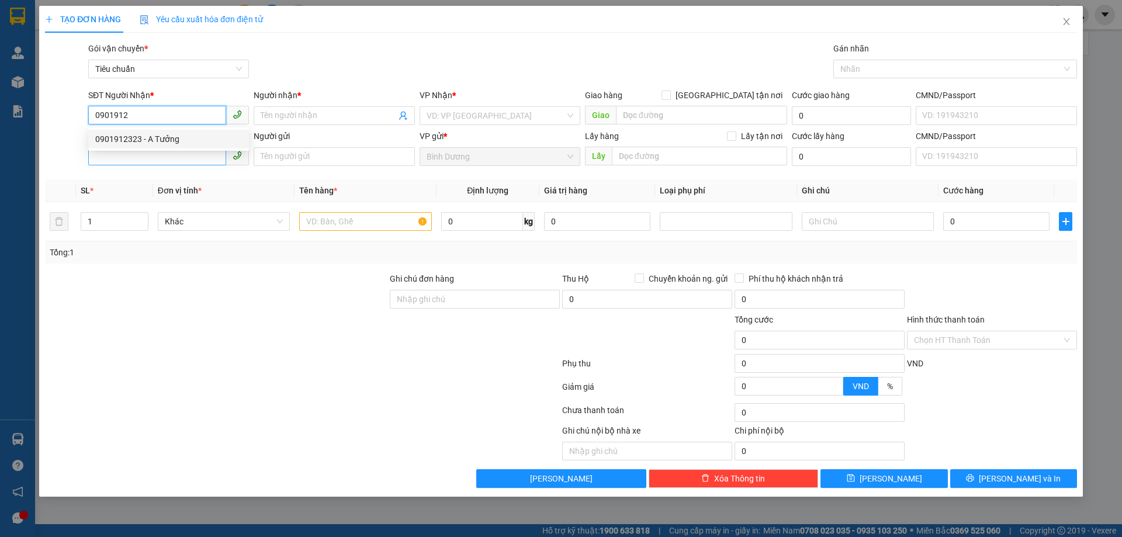
drag, startPoint x: 137, startPoint y: 139, endPoint x: 146, endPoint y: 156, distance: 19.6
click at [137, 139] on div "0901912323 - A Tưởng" at bounding box center [168, 139] width 147 height 13
type input "0901912323"
type input "A Tưởng"
type input "2.100.000"
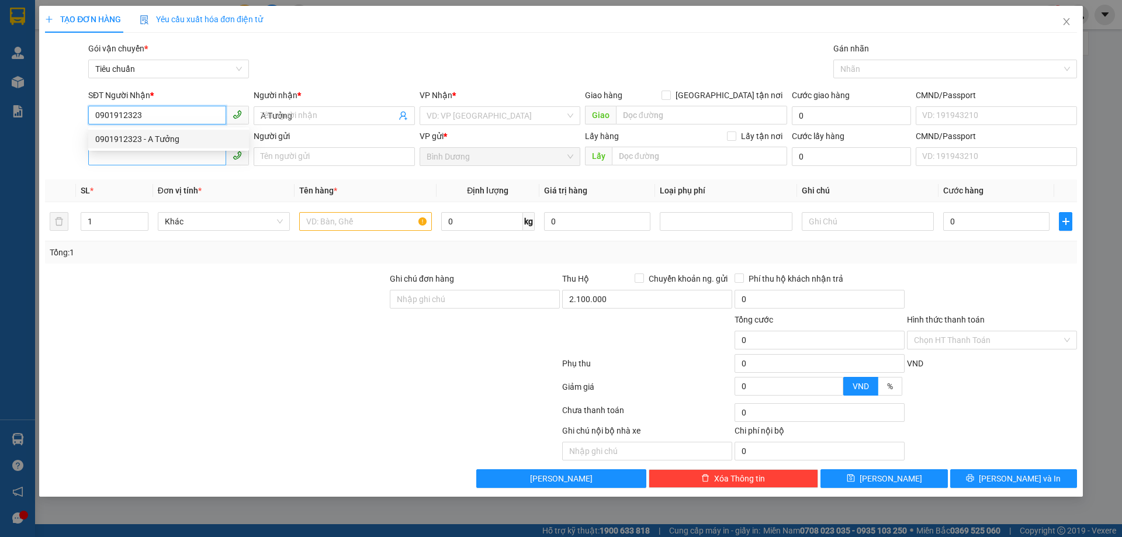
type input "0901912323"
click at [144, 159] on input "SĐT Người Gửi" at bounding box center [157, 156] width 138 height 19
type input "150.000"
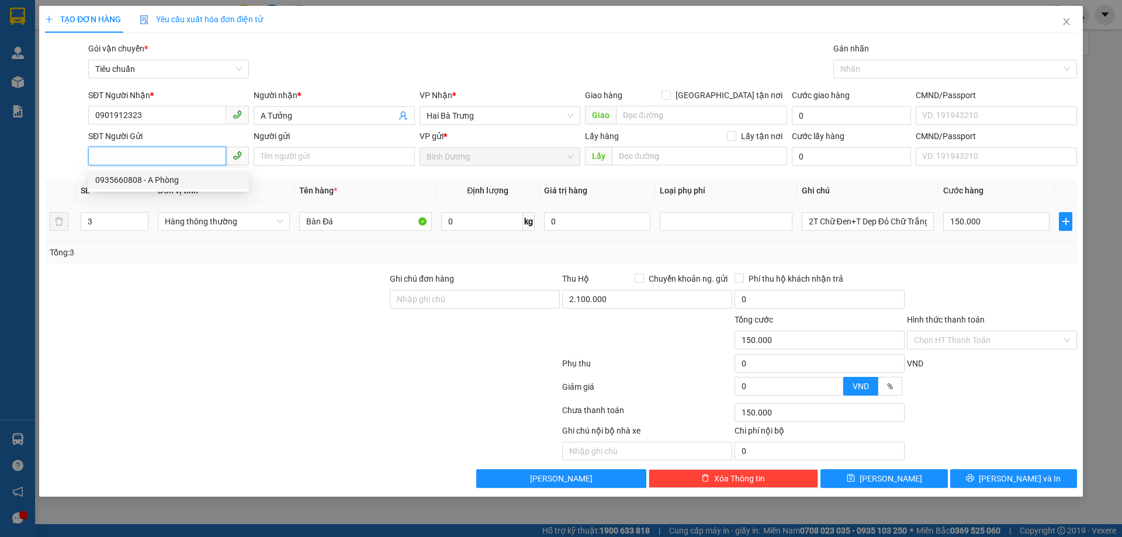
click at [141, 184] on div "0935660808 - A Phòng" at bounding box center [168, 180] width 147 height 13
type input "0935660808"
type input "A Phòng"
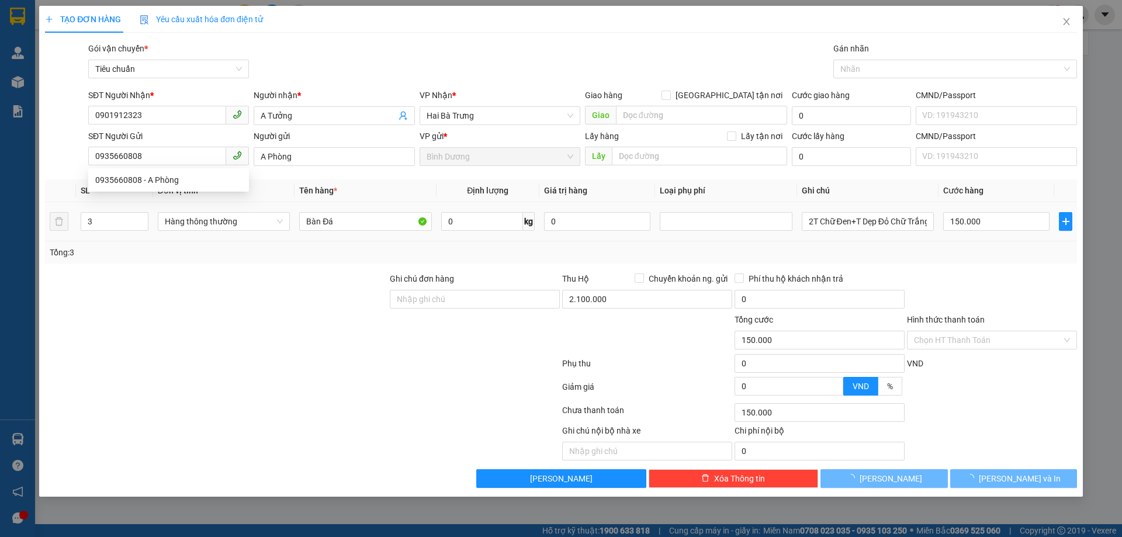
click at [213, 345] on div at bounding box center [216, 333] width 345 height 41
click at [97, 223] on input "3" at bounding box center [114, 222] width 67 height 18
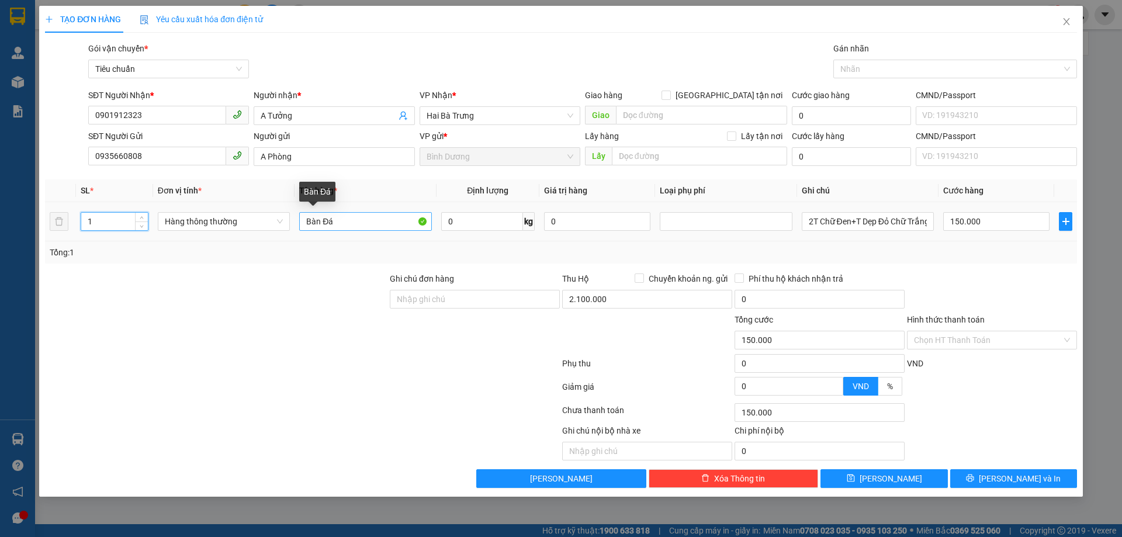
type input "1"
drag, startPoint x: 355, startPoint y: 215, endPoint x: 265, endPoint y: 215, distance: 90.6
click at [266, 215] on tr "1 Hàng thông thường Bàn Đá 0 kg 0 2T Chữ Đen+T Dẹp Đỏ Chữ Trắng 150.000" at bounding box center [561, 221] width 1032 height 39
type input "0"
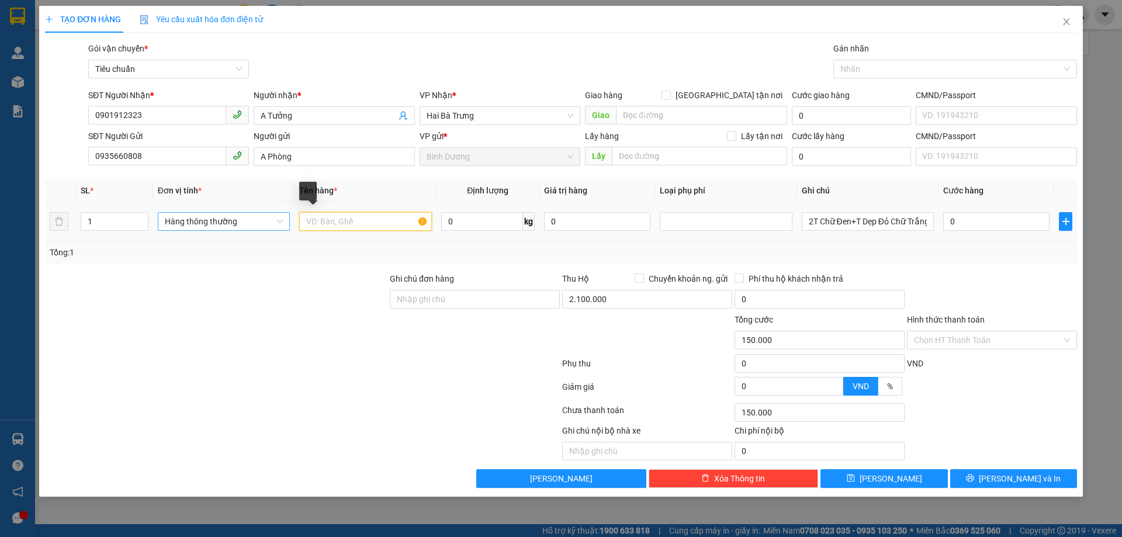
type input "0"
type input "Vòi LaBoo"
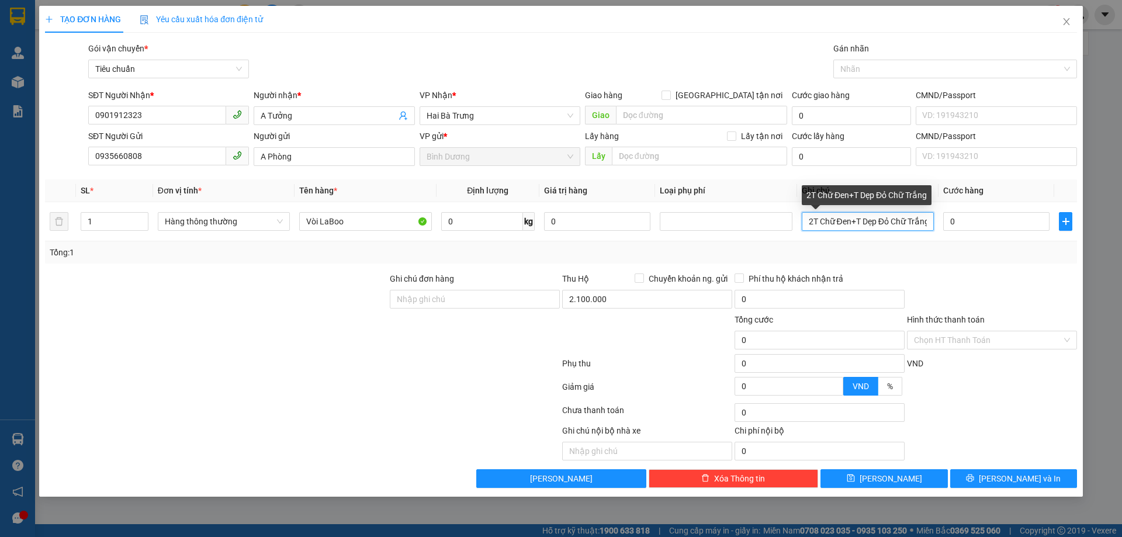
drag, startPoint x: 808, startPoint y: 227, endPoint x: 1056, endPoint y: 254, distance: 249.8
click at [1056, 254] on div "SL * Đơn vị tính * Tên hàng * Định lượng Giá trị hàng Loại phụ phí Ghi chú Cước…" at bounding box center [561, 221] width 1032 height 84
type input "kiện Dẹp Boc Mút Nổ"
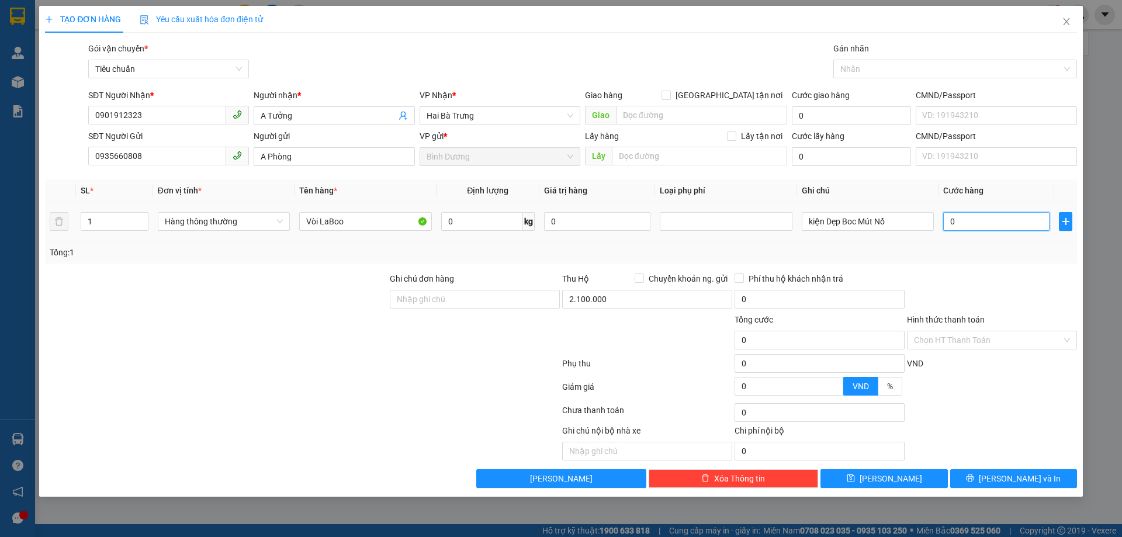
click at [1023, 230] on input "0" at bounding box center [996, 221] width 106 height 19
click at [1014, 238] on td "30" at bounding box center [997, 221] width 116 height 39
click at [1012, 262] on div "Tổng: 1" at bounding box center [561, 252] width 1032 height 22
click at [974, 478] on icon "printer" at bounding box center [970, 478] width 8 height 8
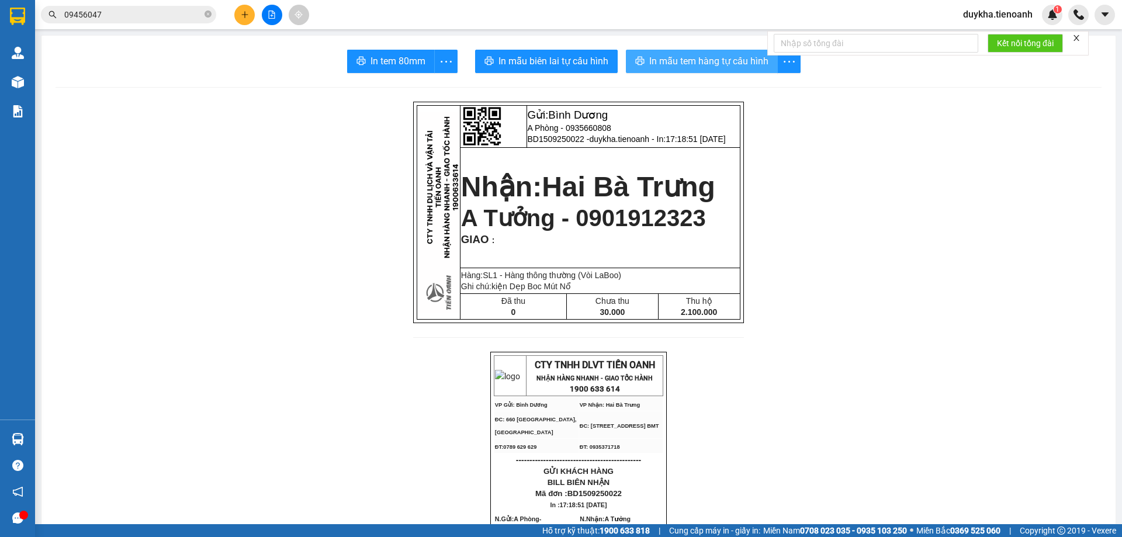
click at [682, 68] on span "In mẫu tem hàng tự cấu hình" at bounding box center [708, 61] width 119 height 15
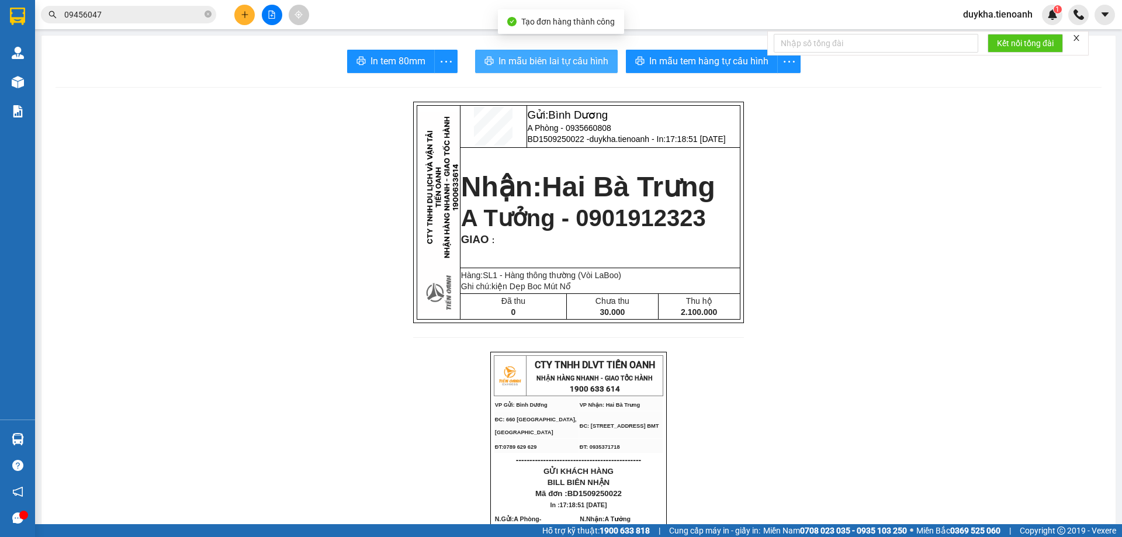
click at [593, 65] on span "In mẫu biên lai tự cấu hình" at bounding box center [554, 61] width 110 height 15
drag, startPoint x: 230, startPoint y: 13, endPoint x: 241, endPoint y: 21, distance: 13.8
click at [234, 17] on div at bounding box center [272, 15] width 88 height 20
click at [241, 21] on button at bounding box center [244, 15] width 20 height 20
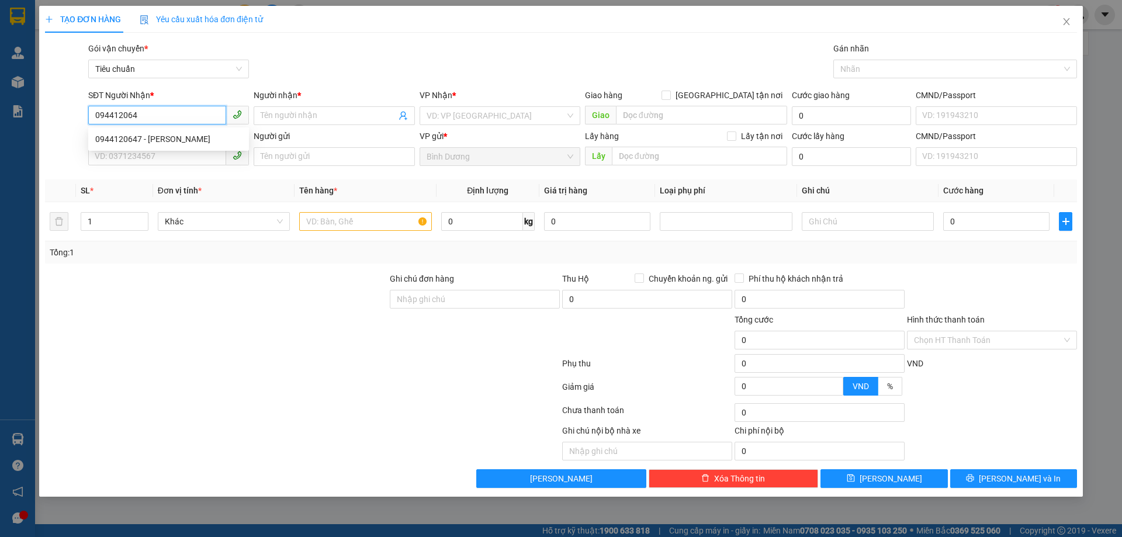
type input "0944120647"
click at [172, 142] on div "0944120647 - [PERSON_NAME]" at bounding box center [168, 139] width 147 height 13
type input "[PERSON_NAME]"
checkbox input "true"
type input "268/8/10 [PERSON_NAME] P Tự An"
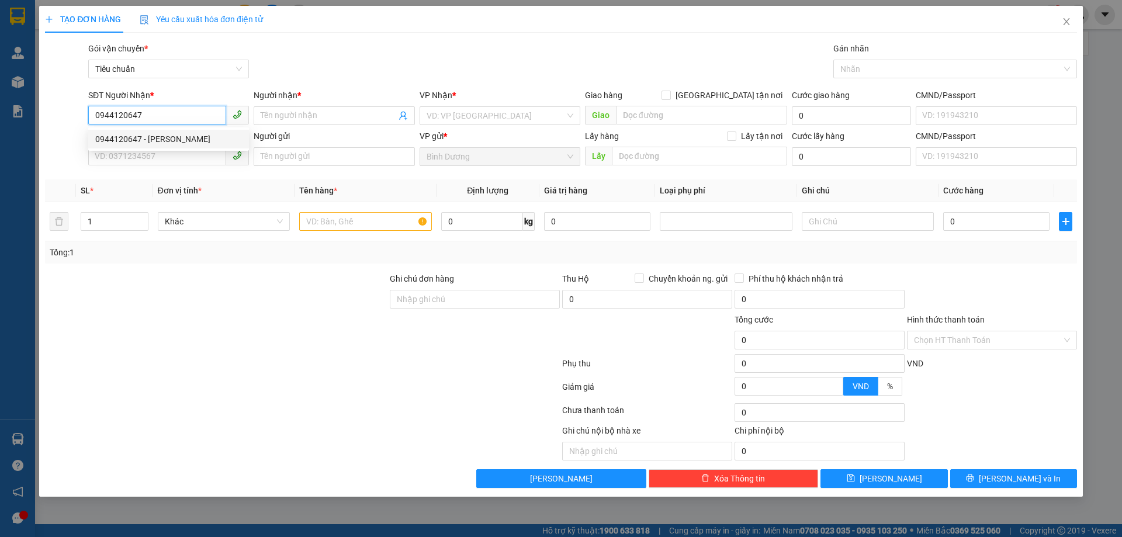
type input "5.300.000"
type input "200.000"
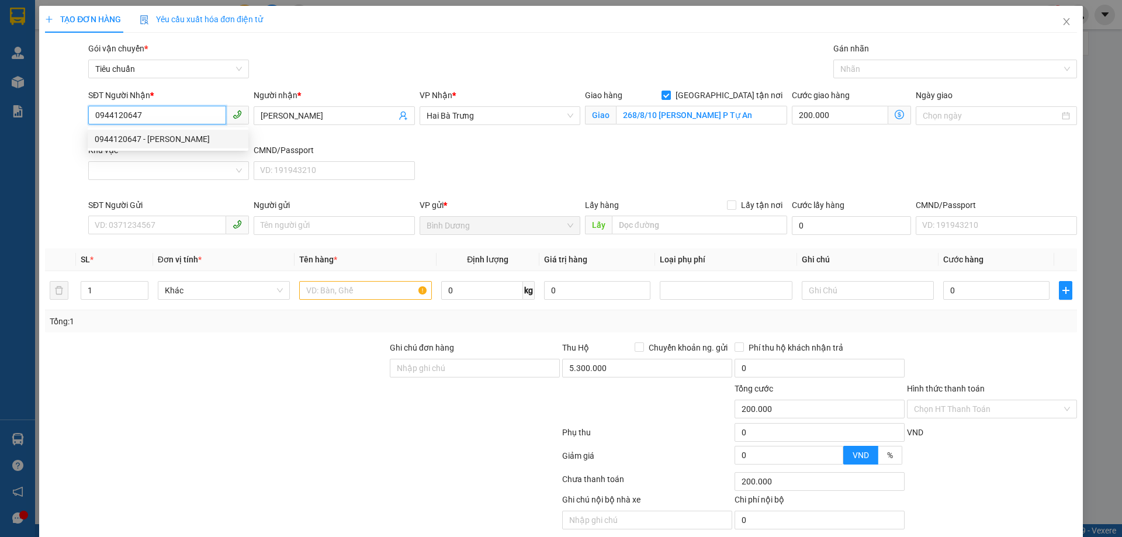
type input "0944120647"
click at [168, 157] on div "Khu vực" at bounding box center [168, 153] width 161 height 18
type input "530.000"
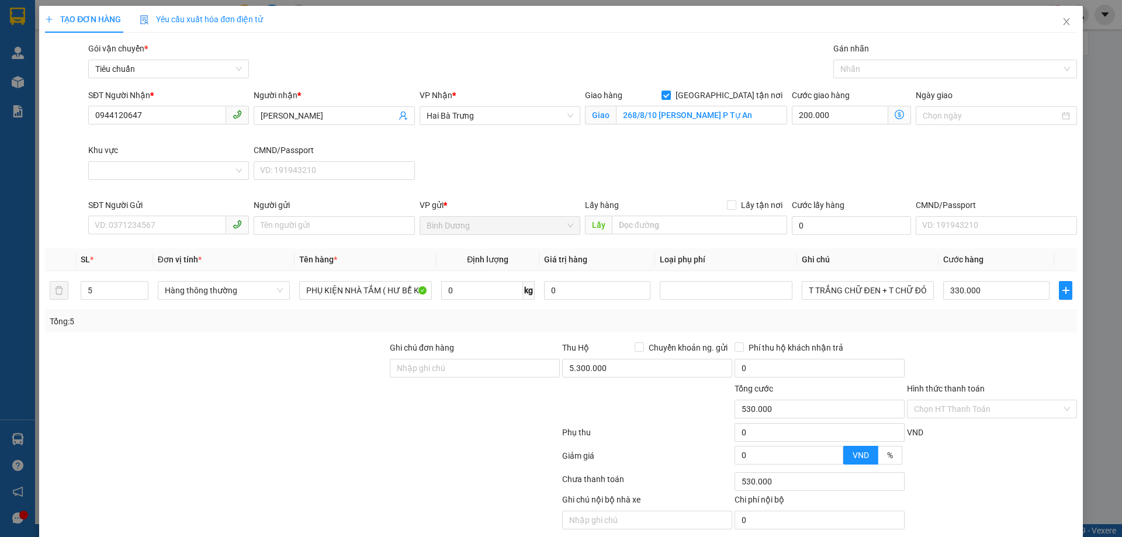
click at [520, 164] on div "SĐT Người Nhận * 0944120647 Người nhận * [PERSON_NAME] VP Nhận * Hai Bà Trưng G…" at bounding box center [583, 144] width 994 height 110
type input "0"
type input "330.000"
type input "0"
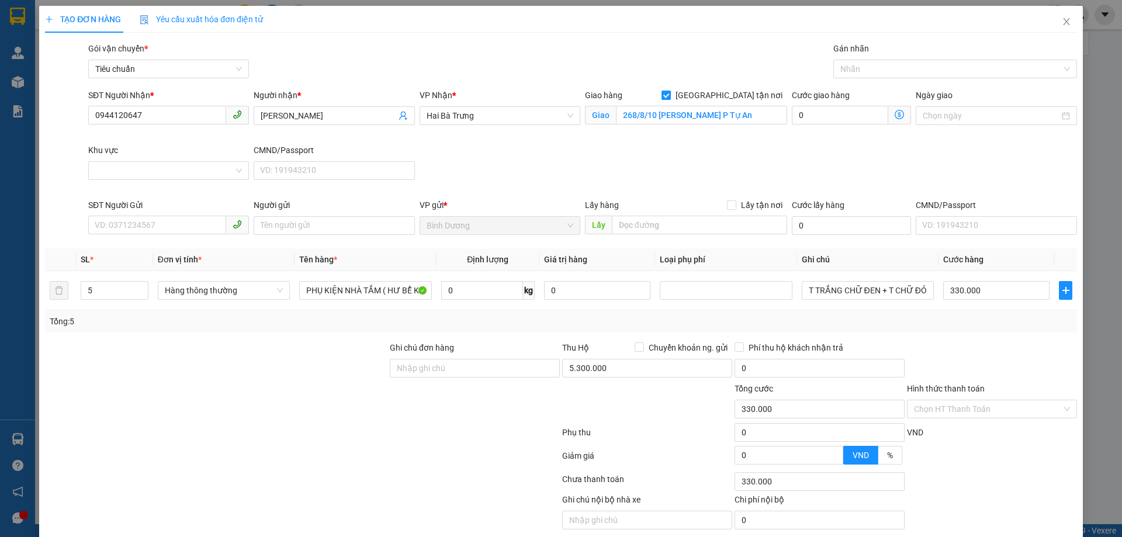
click at [670, 94] on input "[GEOGRAPHIC_DATA] tận nơi" at bounding box center [666, 95] width 8 height 8
checkbox input "false"
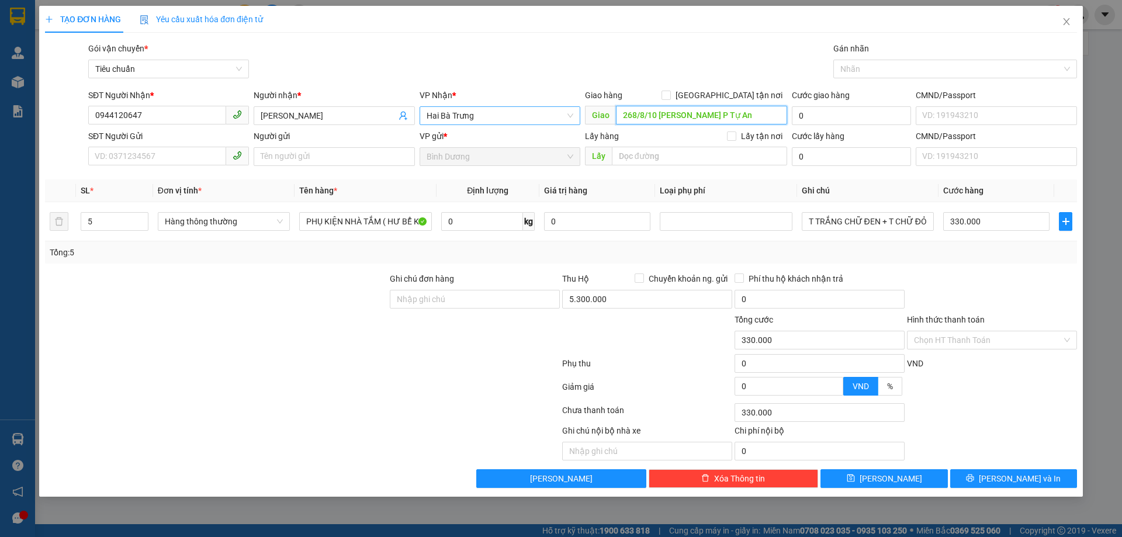
drag, startPoint x: 764, startPoint y: 119, endPoint x: 517, endPoint y: 111, distance: 247.9
click at [550, 116] on div "SĐT Người Nhận * 0944120647 Người nhận * [PERSON_NAME] VP Nhận * Hai Bà Trưng G…" at bounding box center [583, 109] width 994 height 41
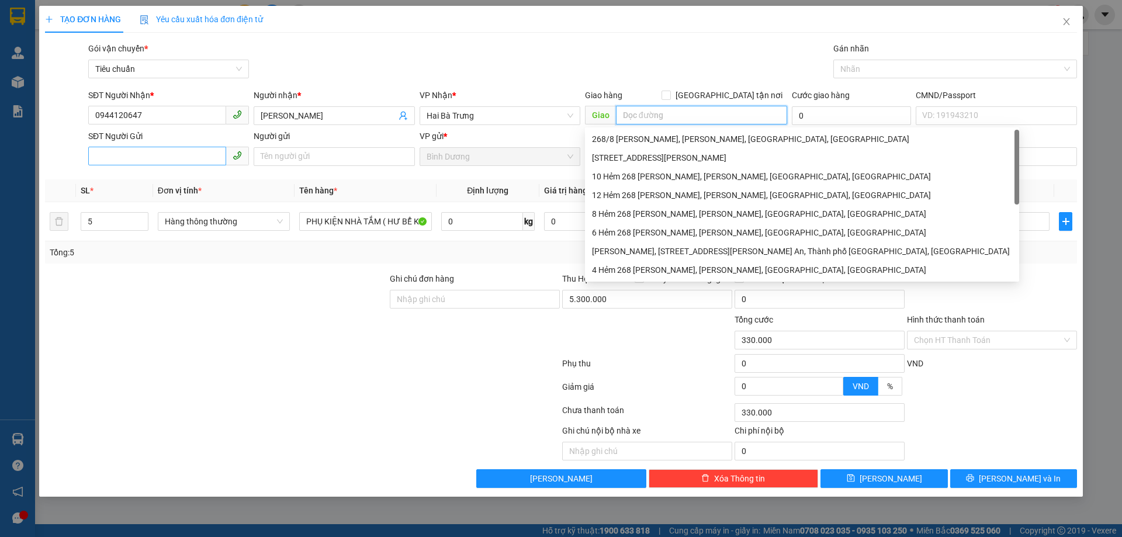
click at [224, 165] on span at bounding box center [168, 156] width 161 height 19
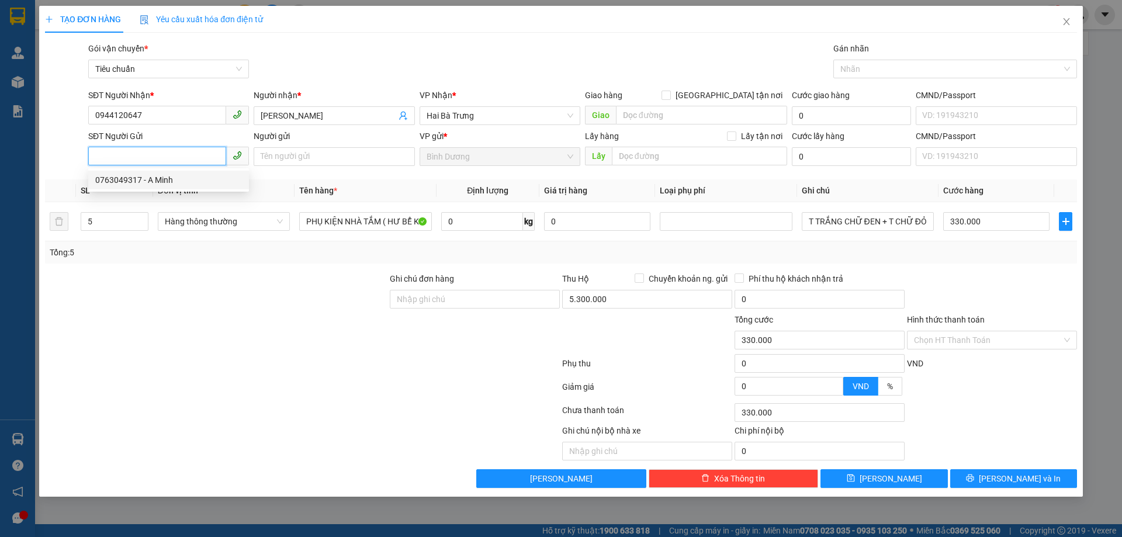
click at [186, 153] on input "SĐT Người Gửi" at bounding box center [157, 156] width 138 height 19
type input "0844361361"
click at [153, 191] on div "0844361361 0844361361 - A Việt" at bounding box center [168, 179] width 161 height 23
click at [155, 185] on th "Đơn vị tính *" at bounding box center [223, 190] width 141 height 23
click at [167, 150] on input "0844361361" at bounding box center [157, 156] width 138 height 19
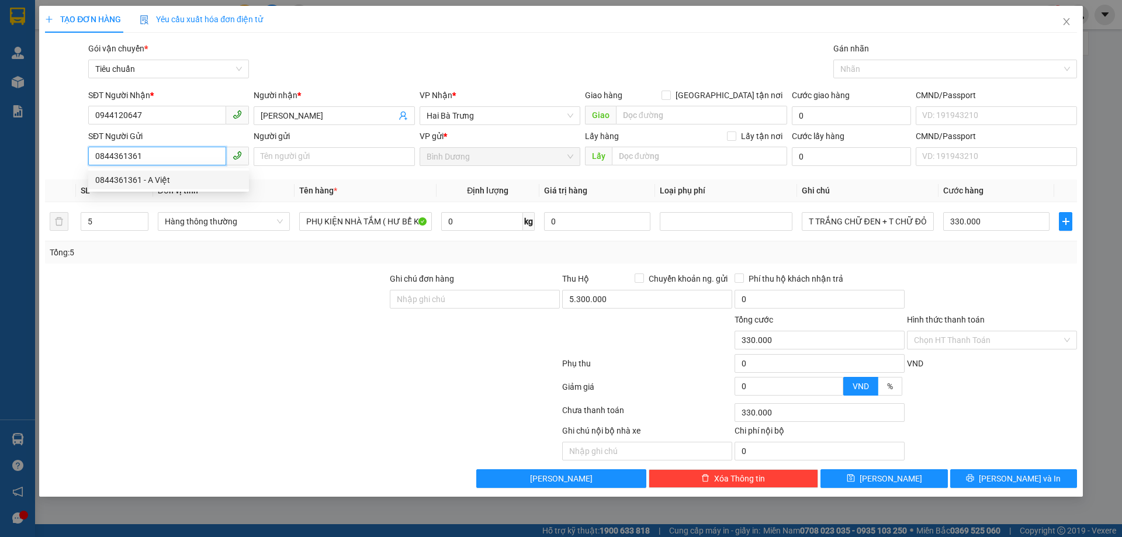
drag, startPoint x: 169, startPoint y: 178, endPoint x: 169, endPoint y: 238, distance: 59.6
click at [169, 180] on div "0844361361 - A Việt" at bounding box center [168, 180] width 147 height 13
type input "A Việt"
type input "0"
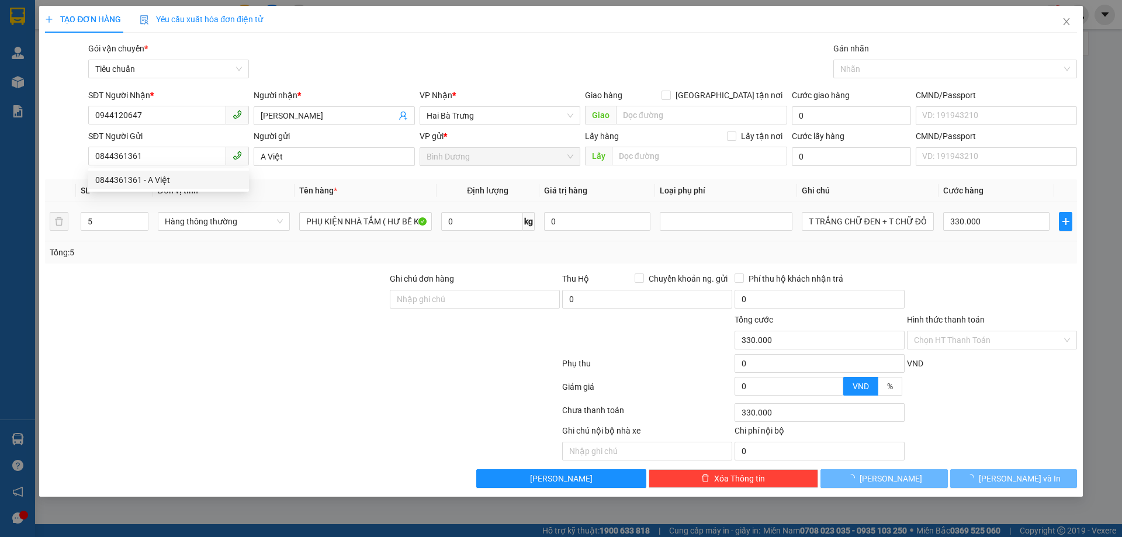
click at [173, 330] on div at bounding box center [216, 333] width 345 height 41
type input "100.000"
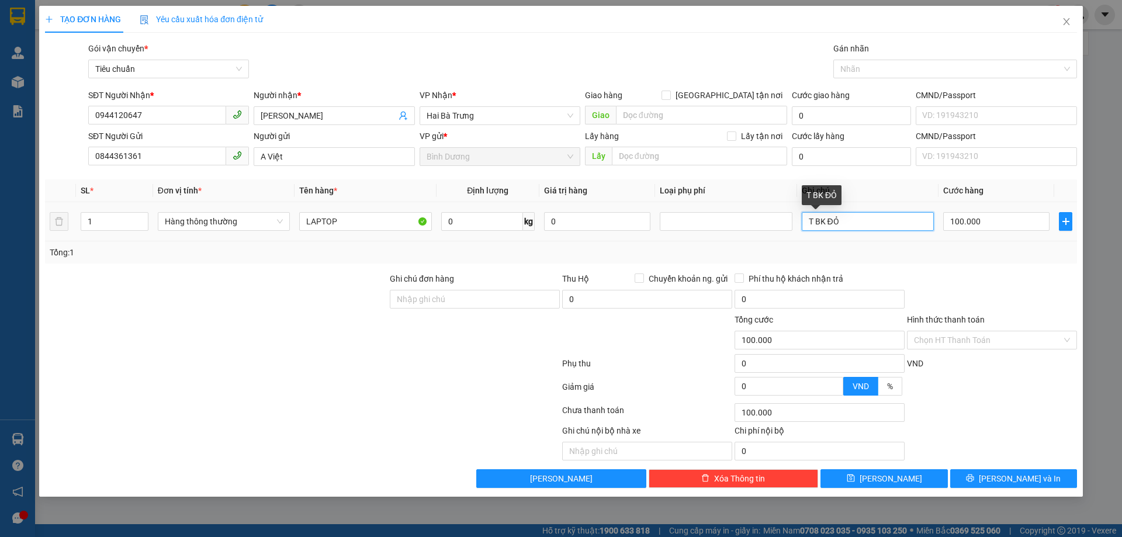
click at [705, 205] on tr "1 Hàng thông thường LAPTOP 0 kg 0 T BK ĐỎ 100.000" at bounding box center [561, 221] width 1032 height 39
type input "T Dẹp Bk Dễ Vỡ"
click at [1037, 482] on button "[PERSON_NAME] và In" at bounding box center [1013, 478] width 127 height 19
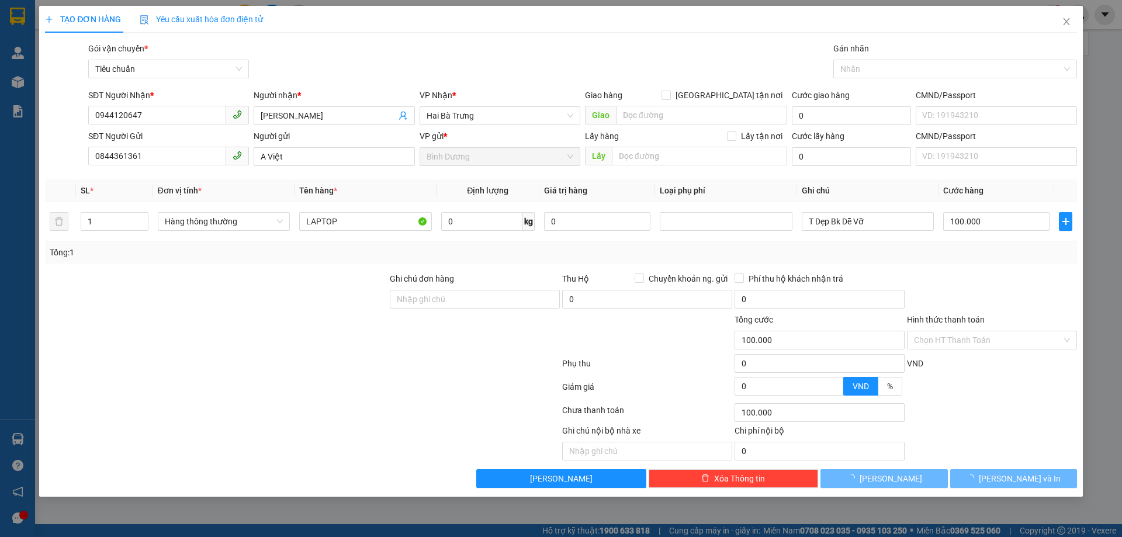
click at [726, 65] on div "Gói vận chuyển * Tiêu chuẩn Gán nhãn Nhãn" at bounding box center [583, 62] width 994 height 41
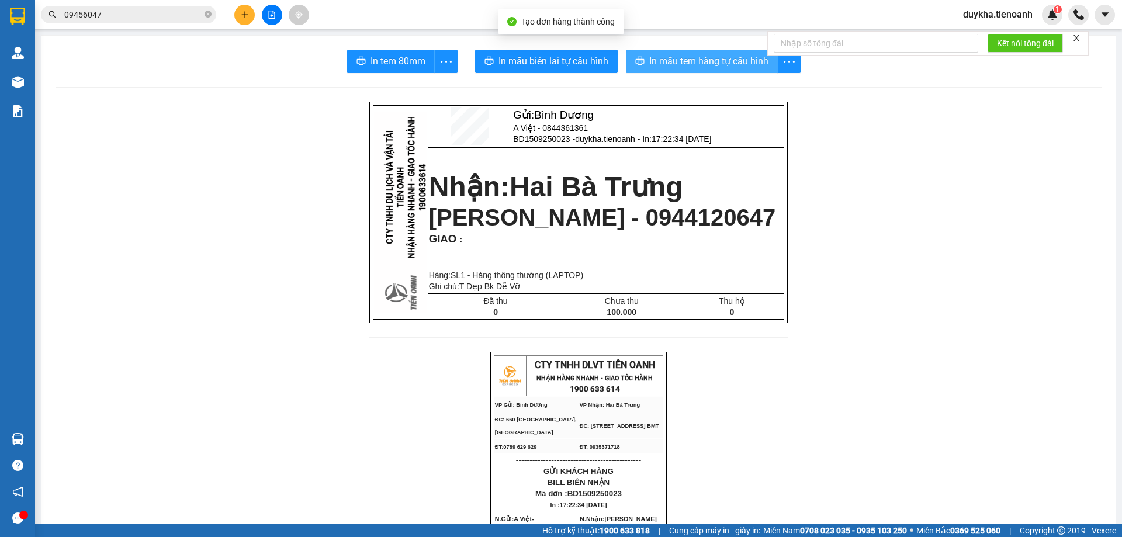
click at [711, 62] on span "In mẫu tem hàng tự cấu hình" at bounding box center [708, 61] width 119 height 15
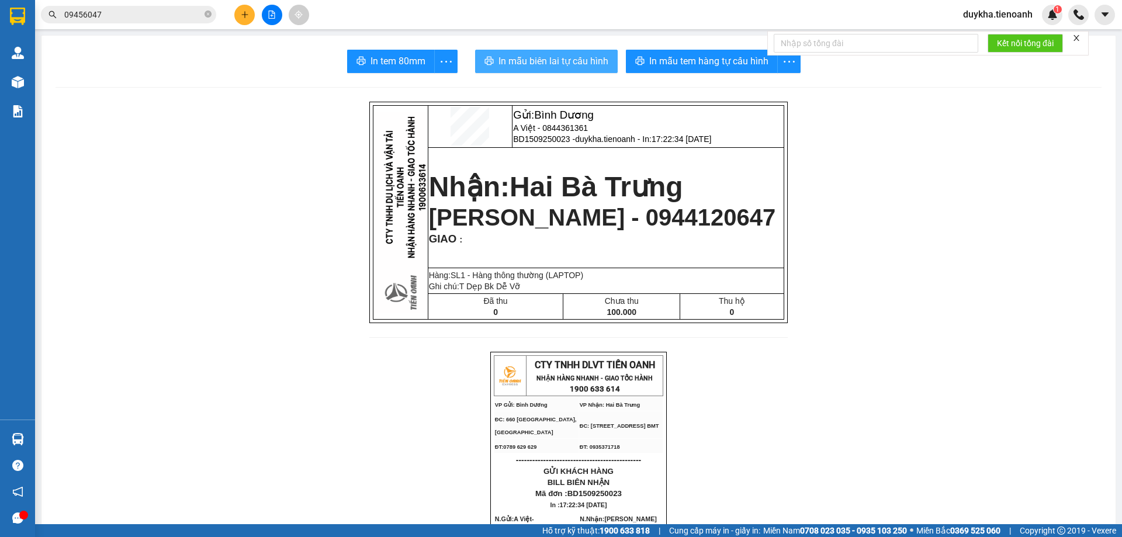
click at [598, 56] on span "In mẫu biên lai tự cấu hình" at bounding box center [554, 61] width 110 height 15
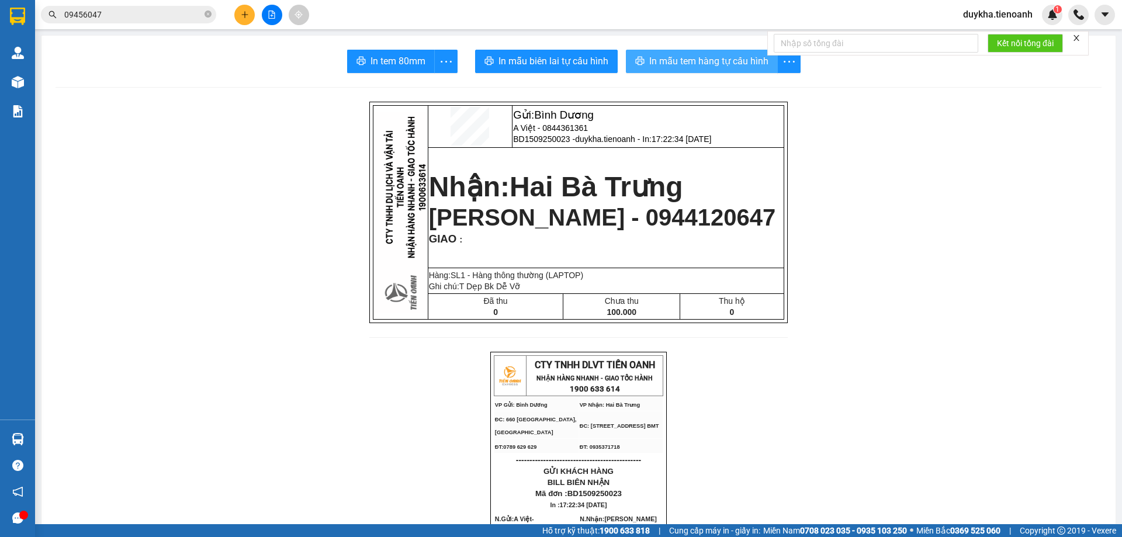
click at [708, 68] on span "In mẫu tem hàng tự cấu hình" at bounding box center [708, 61] width 119 height 15
click at [208, 16] on icon "close-circle" at bounding box center [208, 14] width 7 height 7
